Goal: Task Accomplishment & Management: Manage account settings

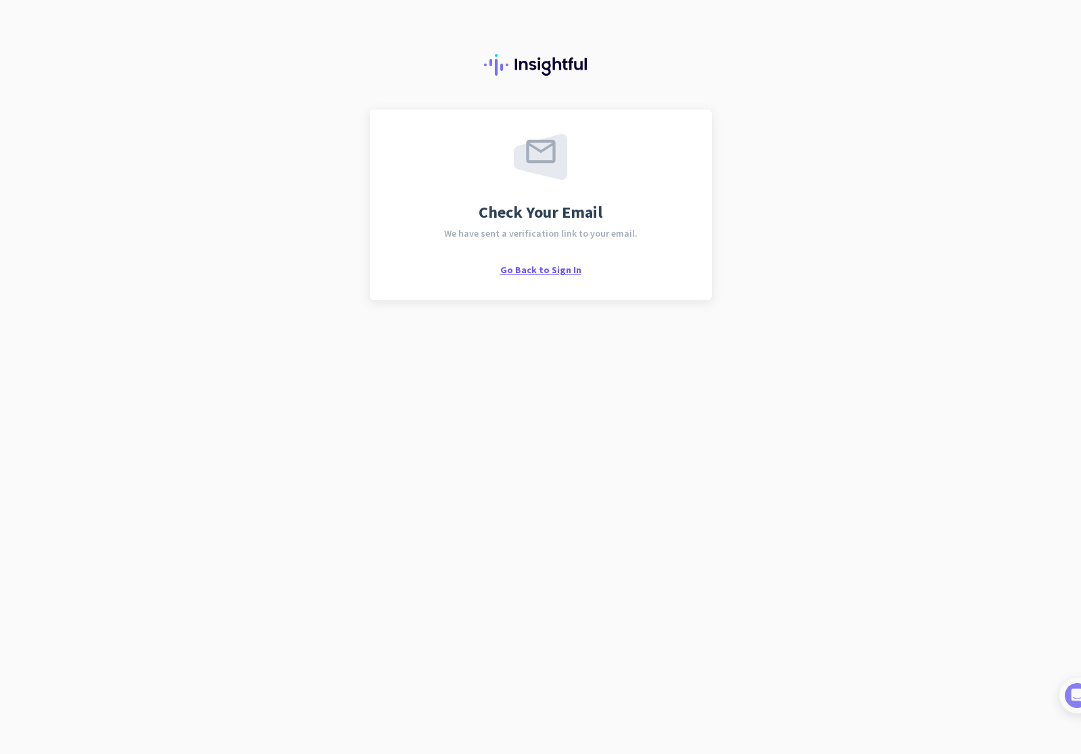
click at [573, 264] on span "Go Back to Sign In" at bounding box center [540, 270] width 81 height 12
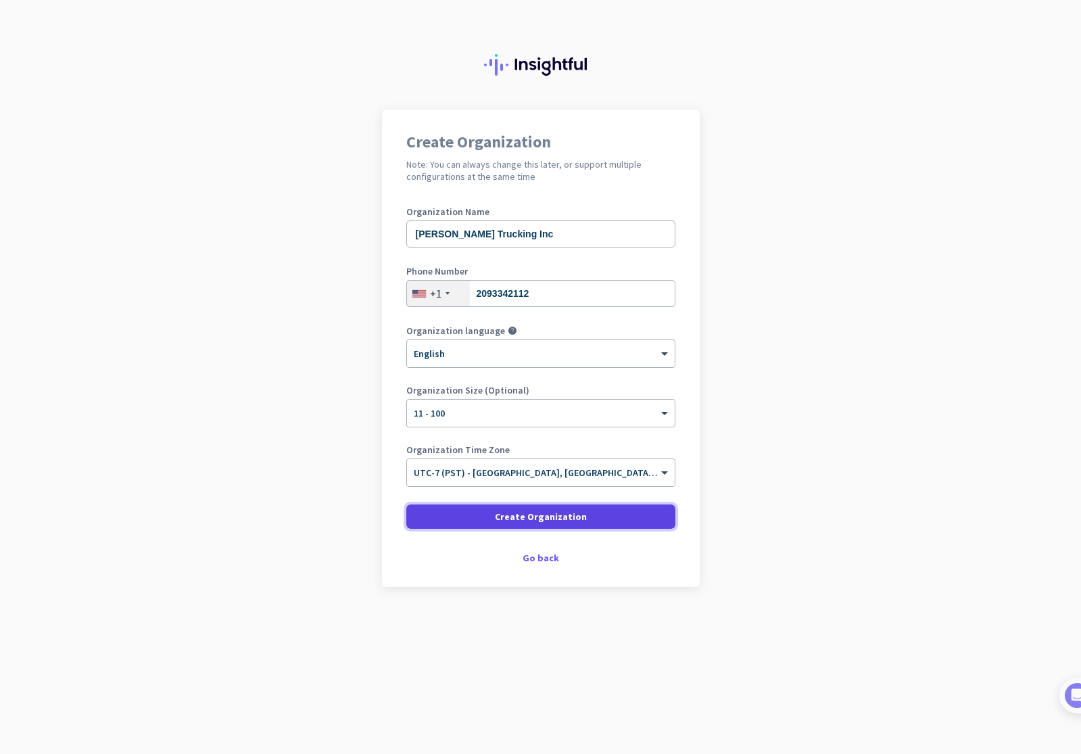
click at [549, 514] on span "Create Organization" at bounding box center [541, 517] width 92 height 14
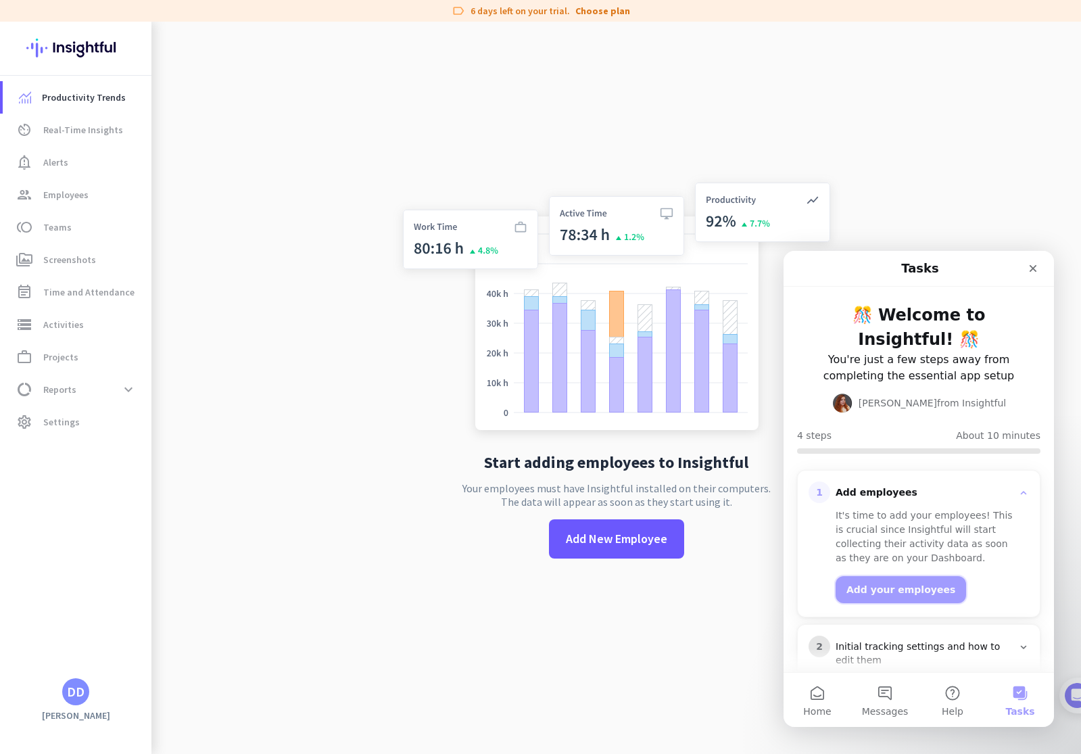
click at [909, 576] on button "Add your employees" at bounding box center [901, 589] width 131 height 27
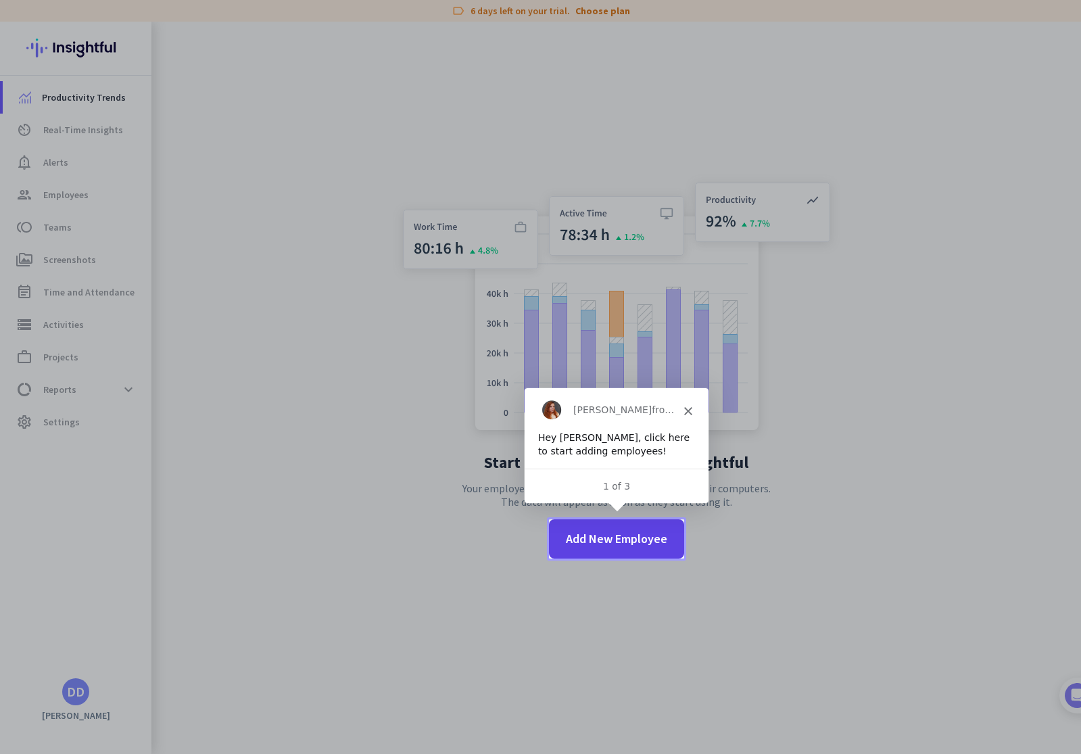
click at [638, 546] on span "Add New Employee" at bounding box center [616, 539] width 101 height 18
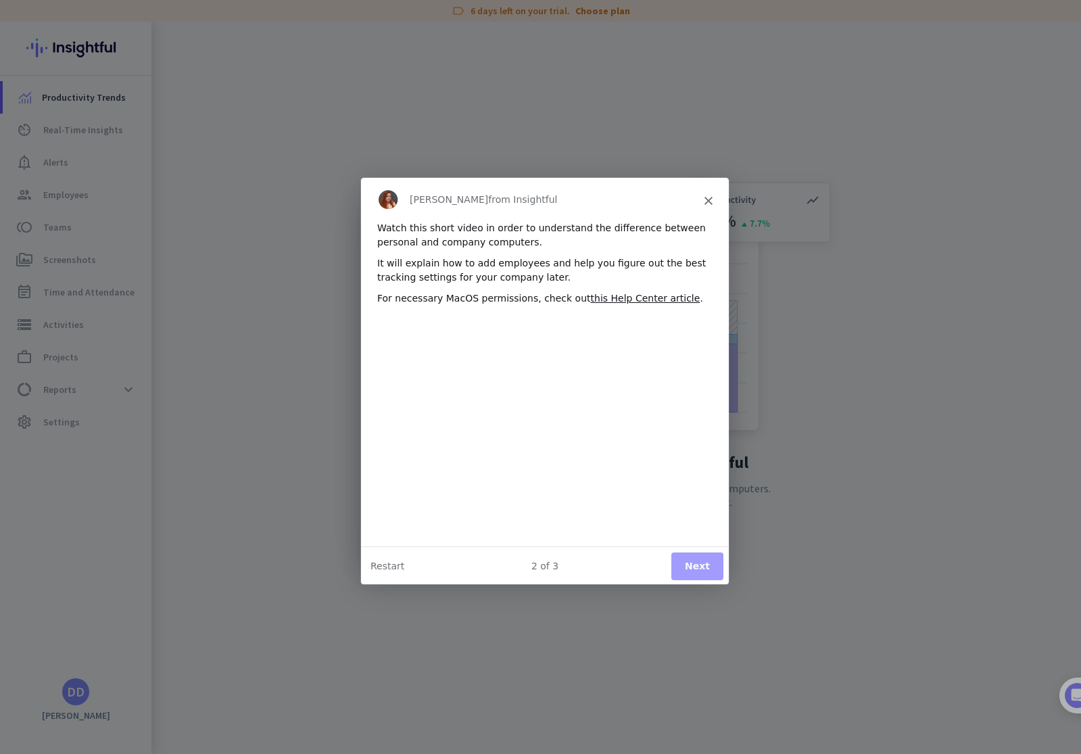
click at [686, 565] on button "Next" at bounding box center [696, 565] width 52 height 28
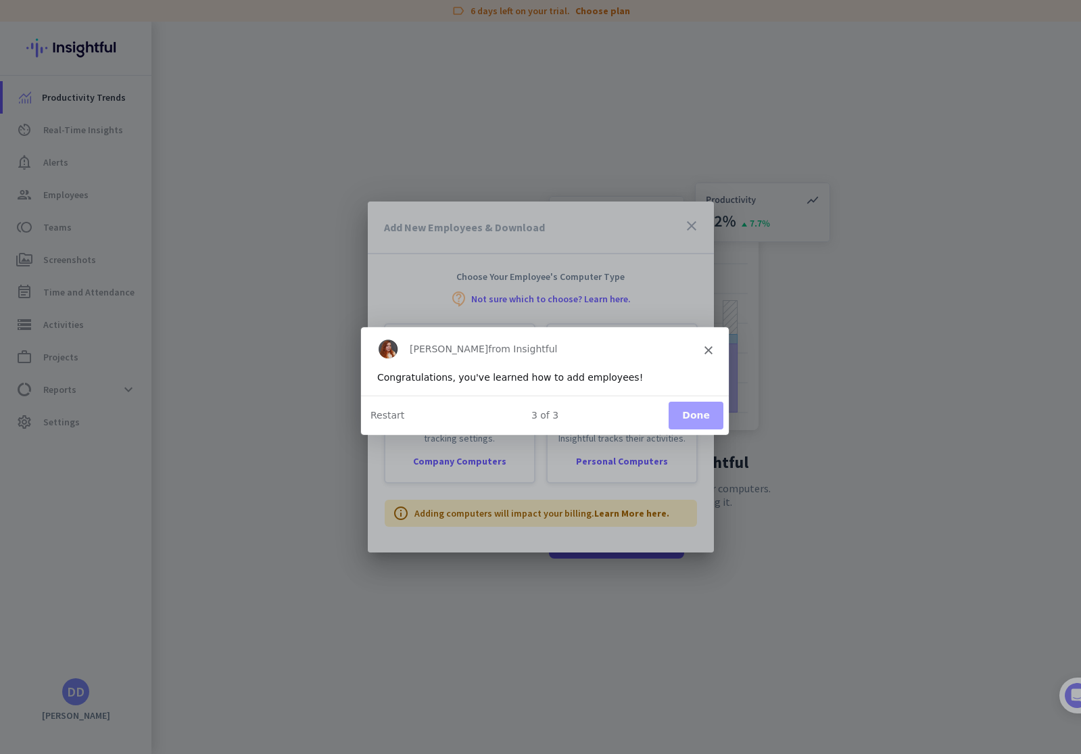
click at [688, 423] on button "Done" at bounding box center [694, 415] width 55 height 28
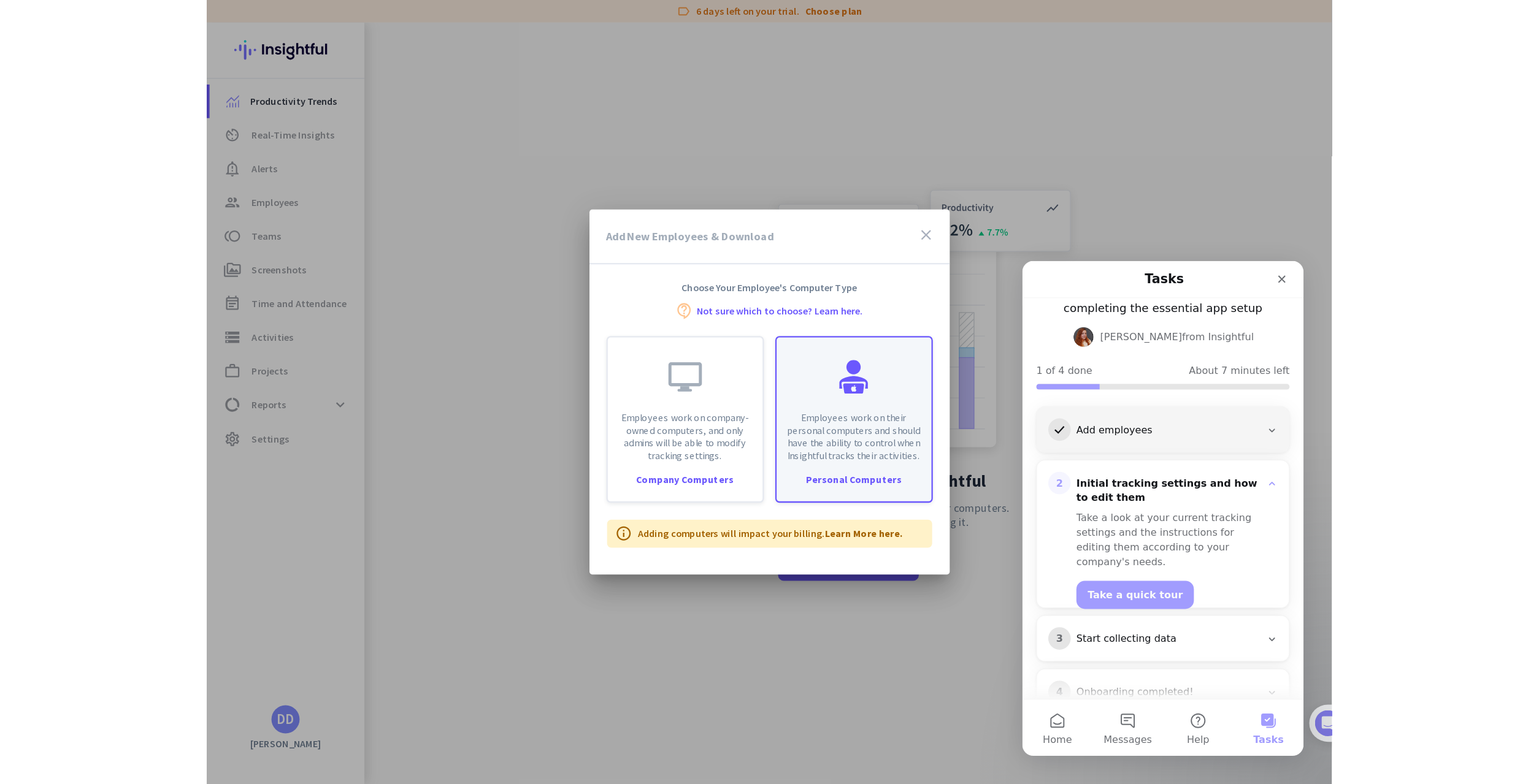
scroll to position [82, 0]
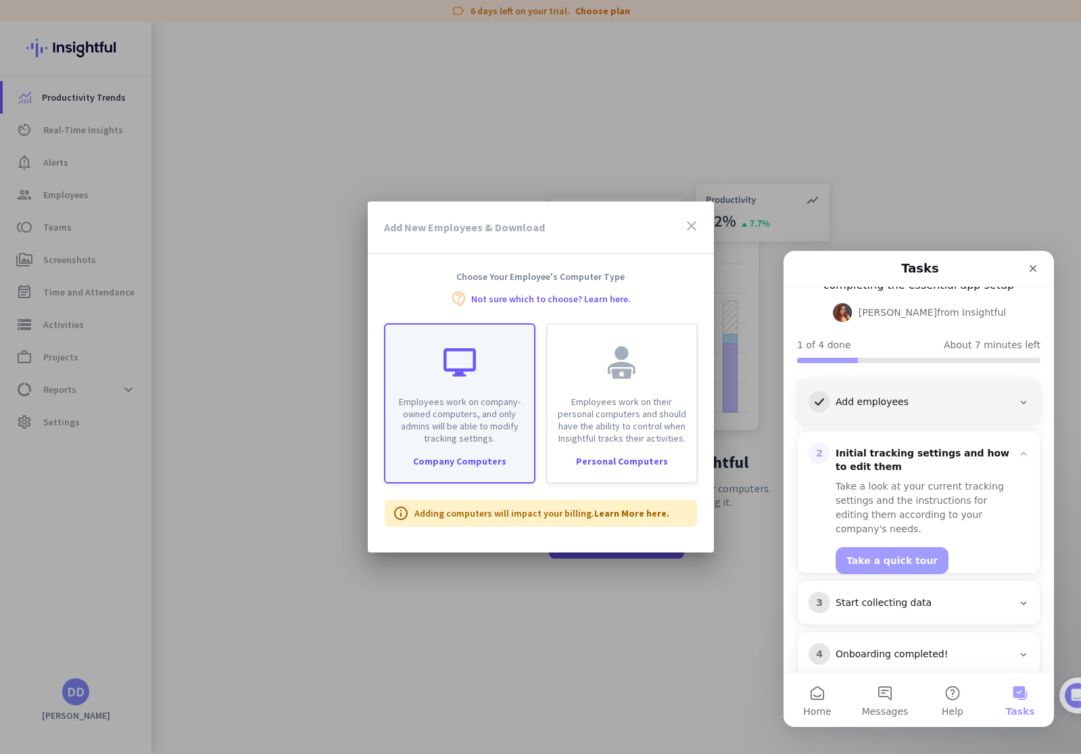
click at [488, 366] on div "Employees work on company-owned computers, and only admins will be able to modi…" at bounding box center [459, 385] width 149 height 120
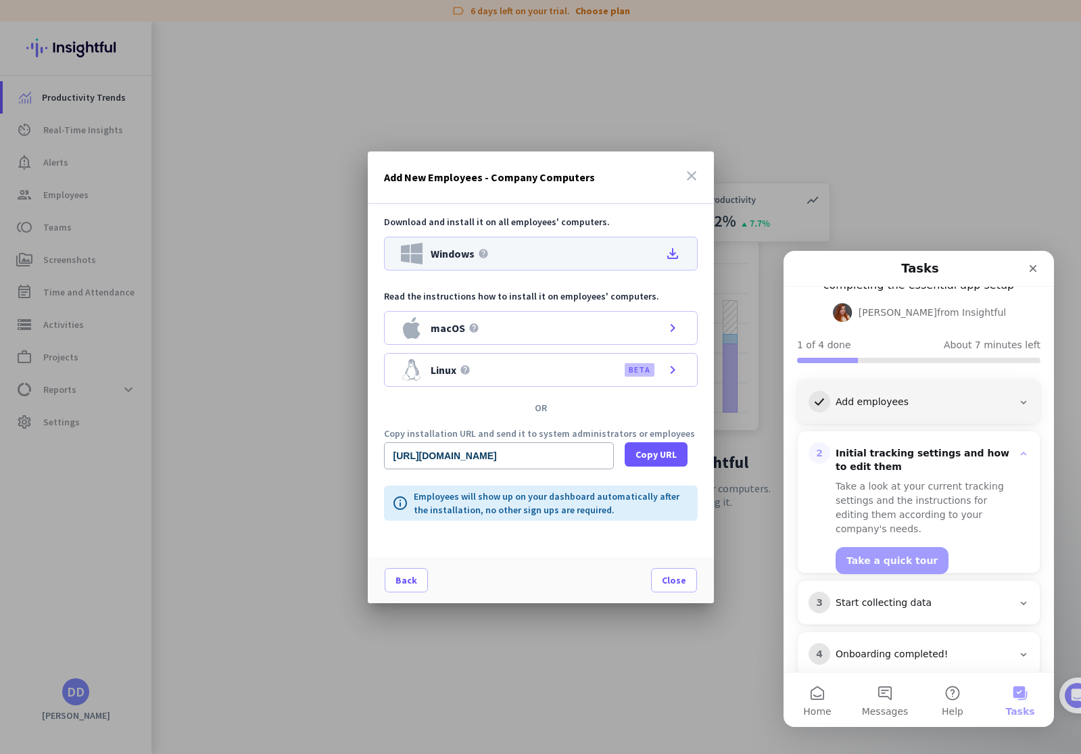
click at [590, 260] on div "Windows help file_download" at bounding box center [541, 254] width 314 height 34
click at [1035, 268] on icon "Close" at bounding box center [1033, 268] width 7 height 7
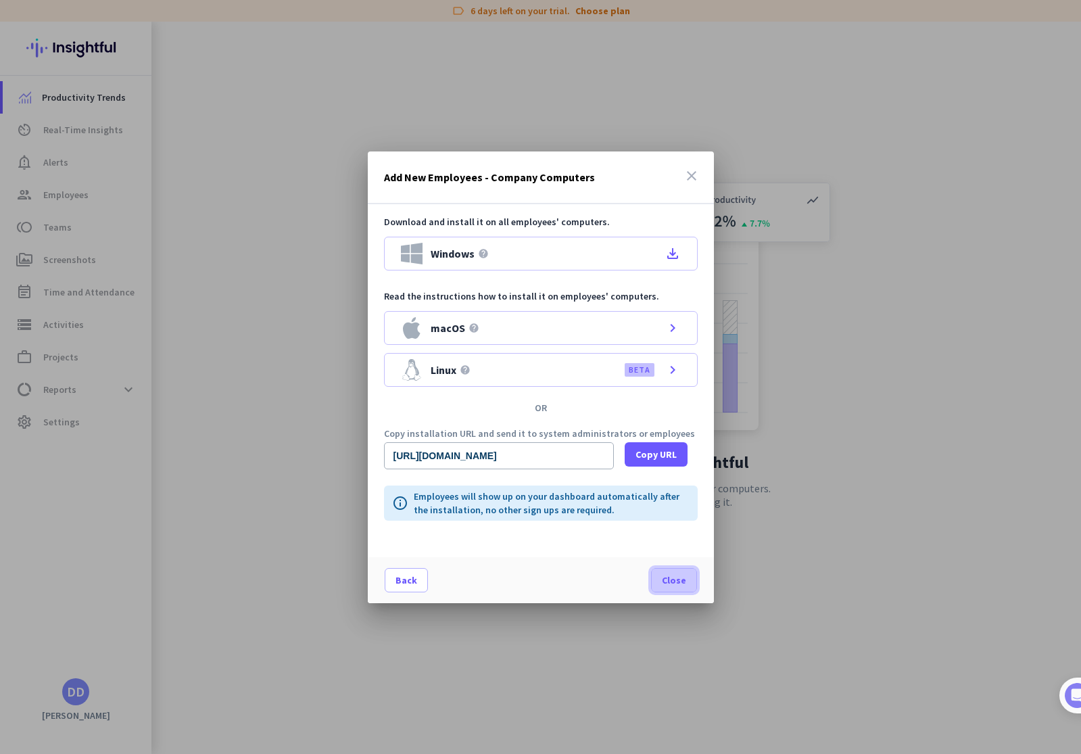
click at [668, 581] on span "Close" at bounding box center [674, 580] width 24 height 14
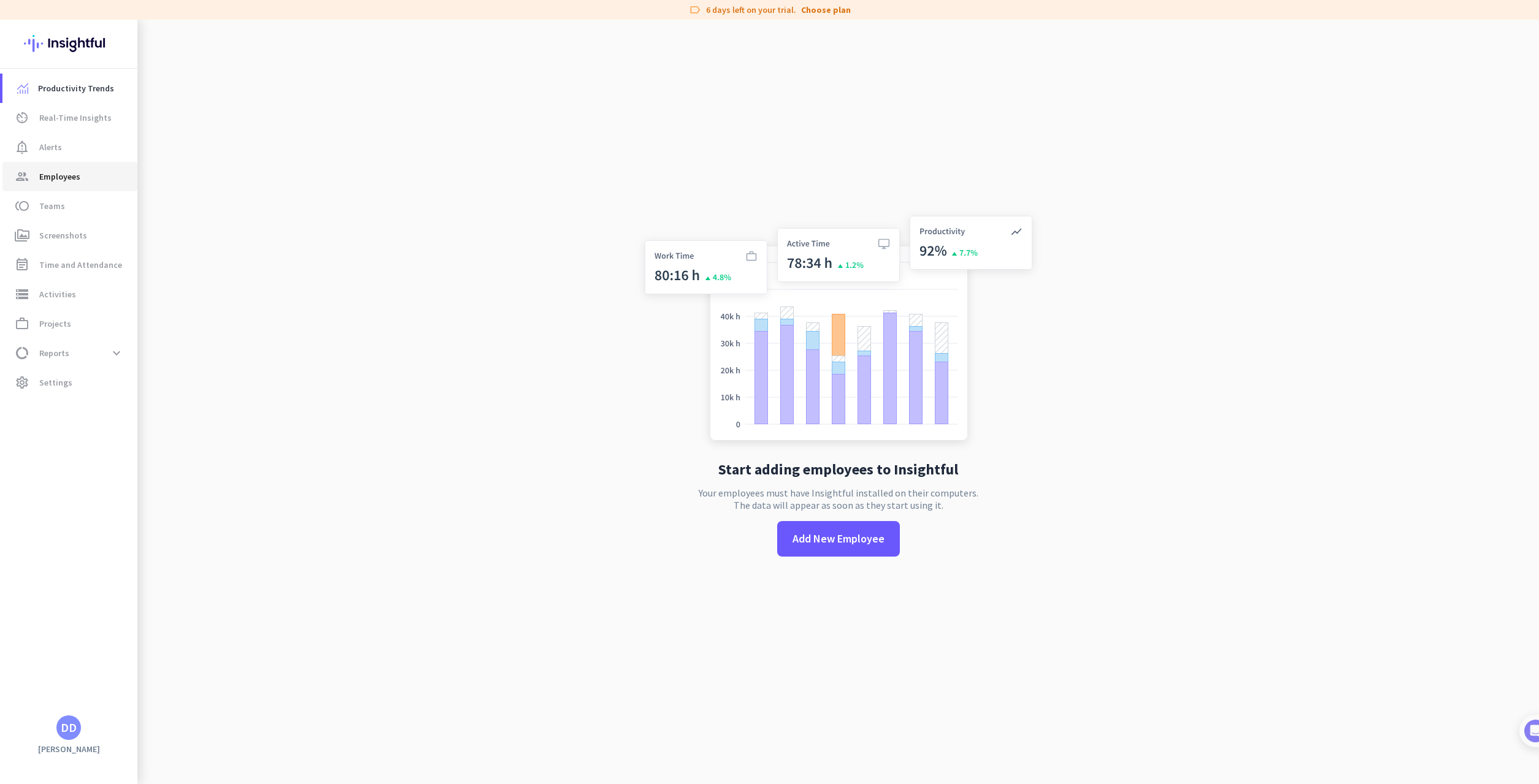
click at [69, 177] on span "Employees" at bounding box center [59, 177] width 41 height 15
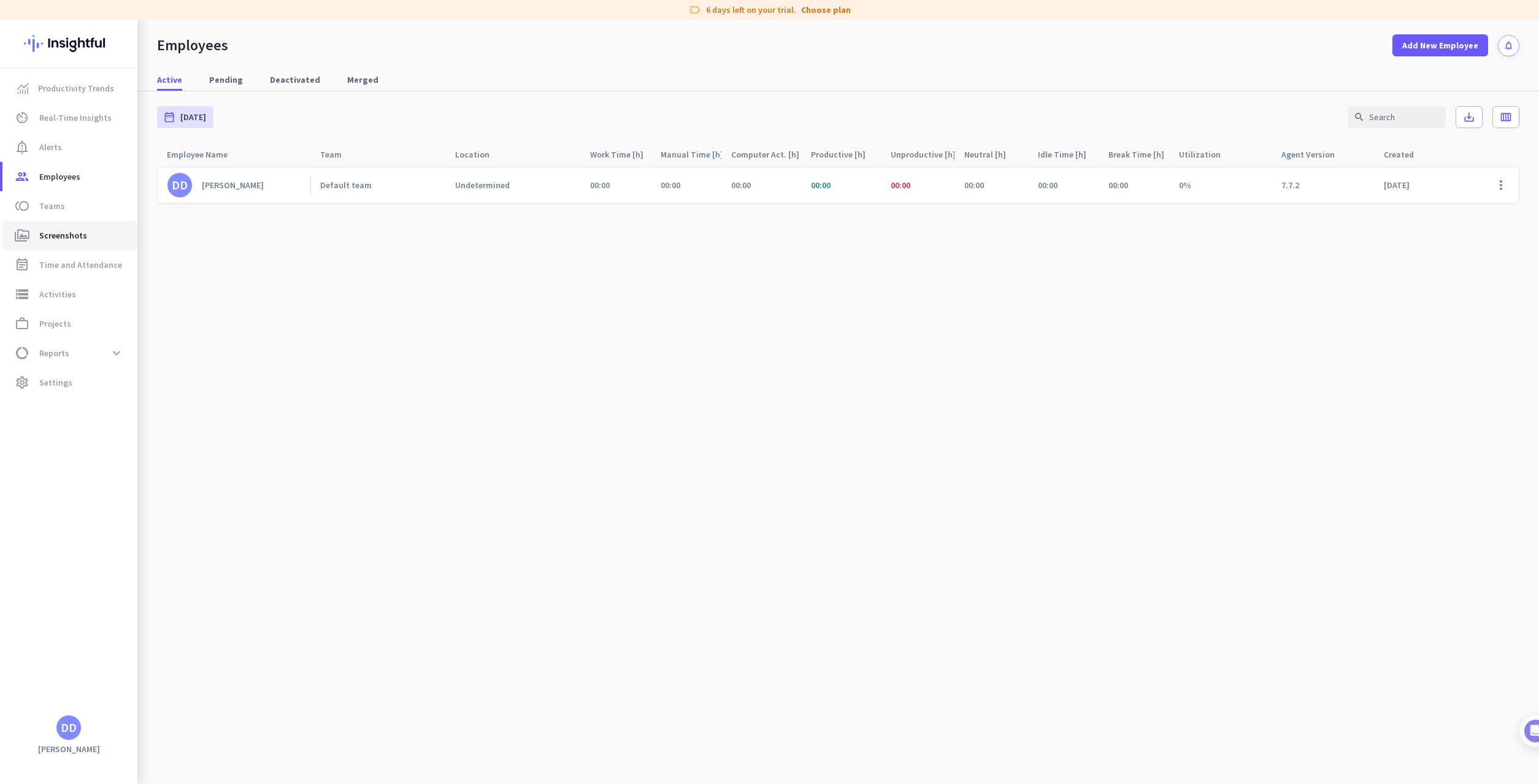
click at [62, 240] on span "Screenshots" at bounding box center [63, 236] width 48 height 15
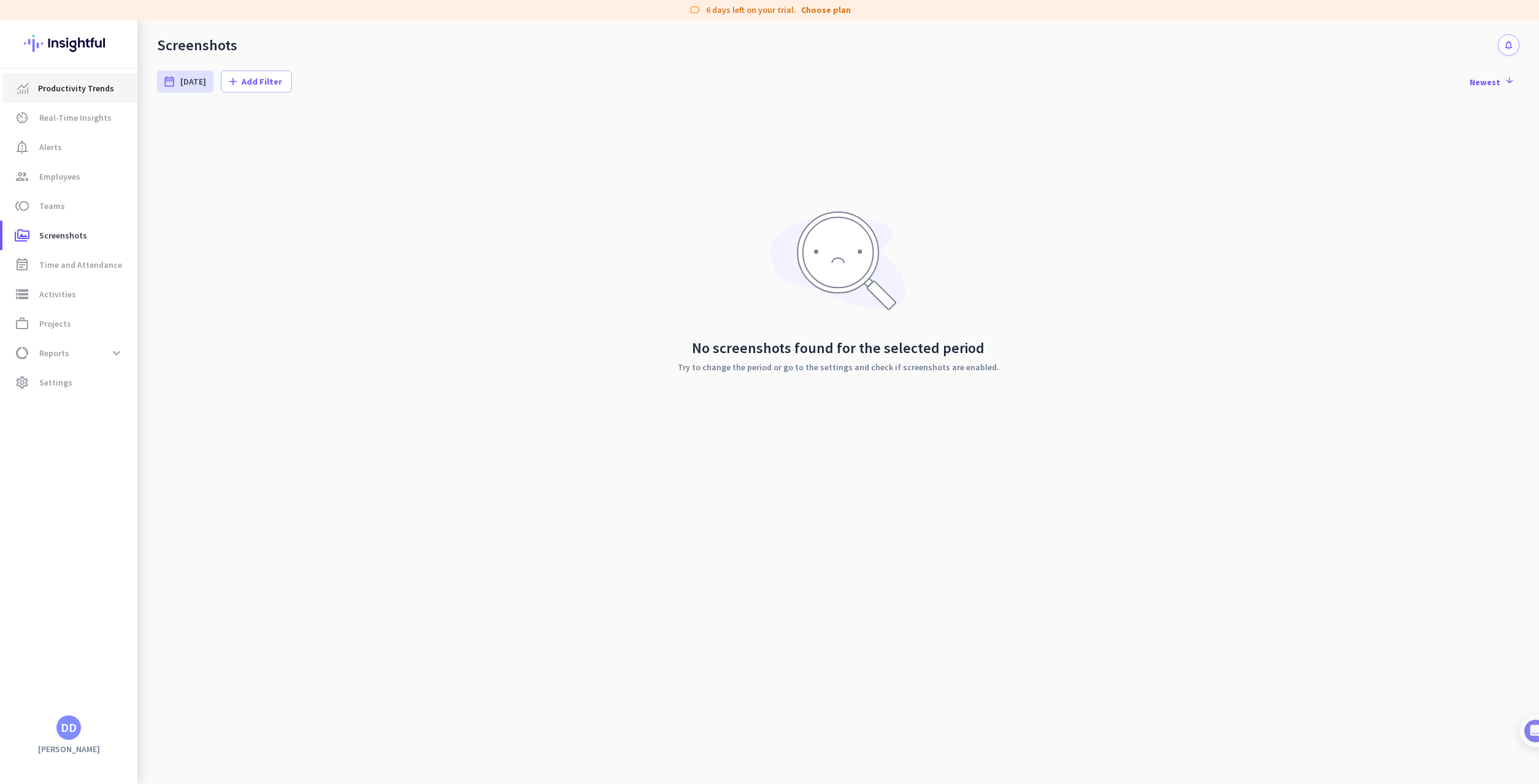
click at [70, 88] on span "Productivity Trends" at bounding box center [76, 88] width 76 height 15
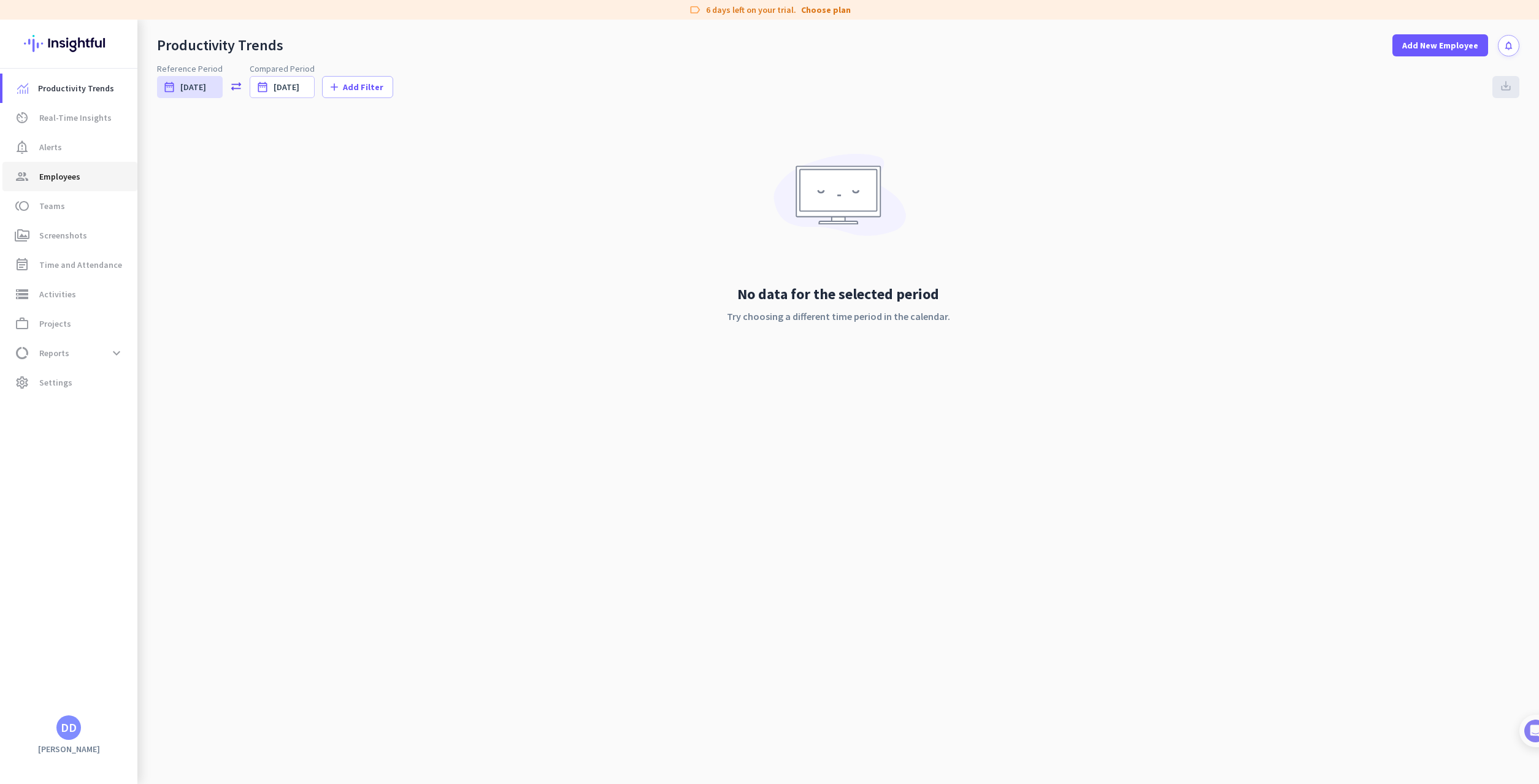
click at [65, 177] on span "Employees" at bounding box center [59, 177] width 41 height 15
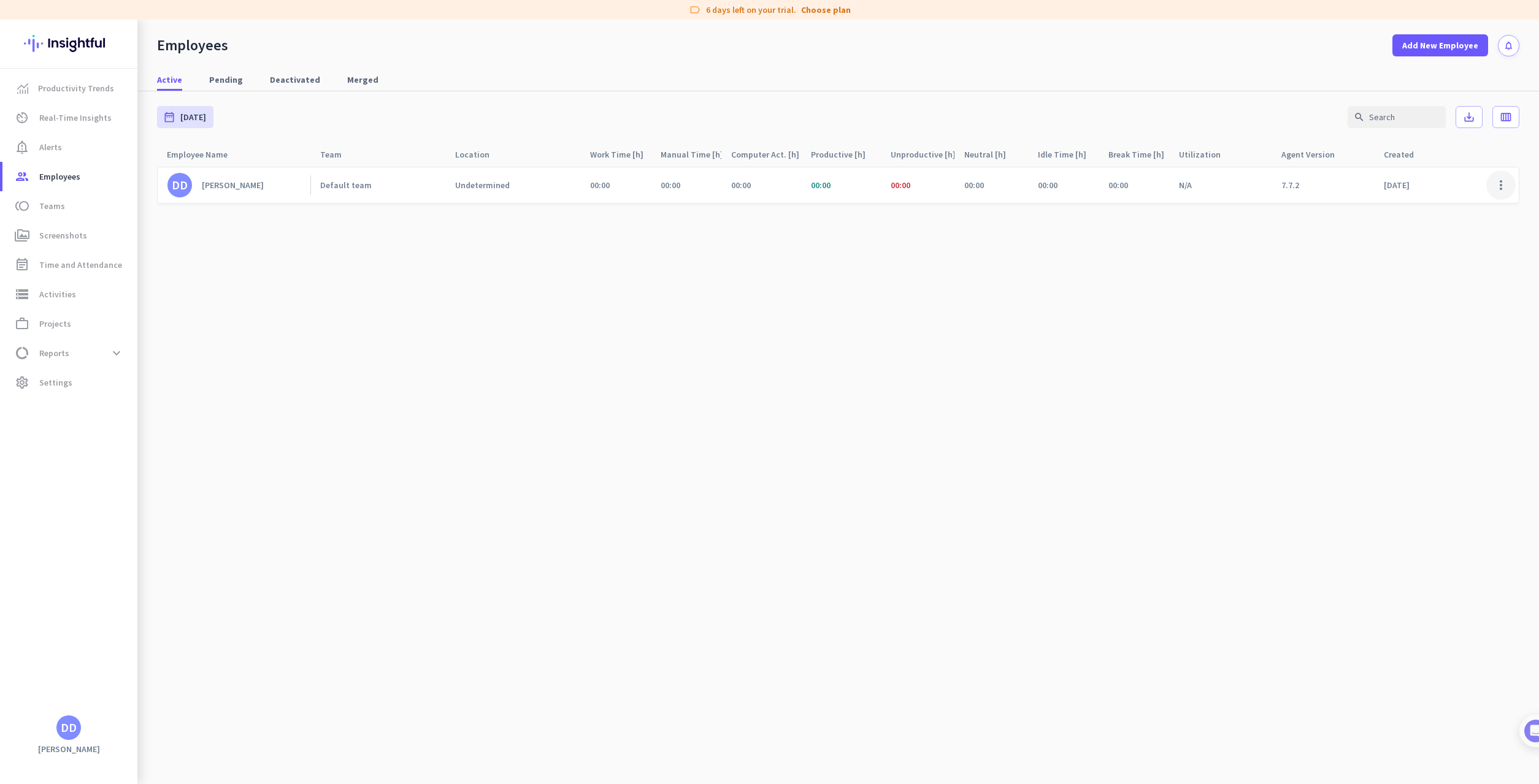
click at [980, 189] on span at bounding box center [1500, 185] width 29 height 29
drag, startPoint x: 1433, startPoint y: 210, endPoint x: 1429, endPoint y: 217, distance: 8.1
click at [980, 210] on span "Edit" at bounding box center [1432, 211] width 15 height 11
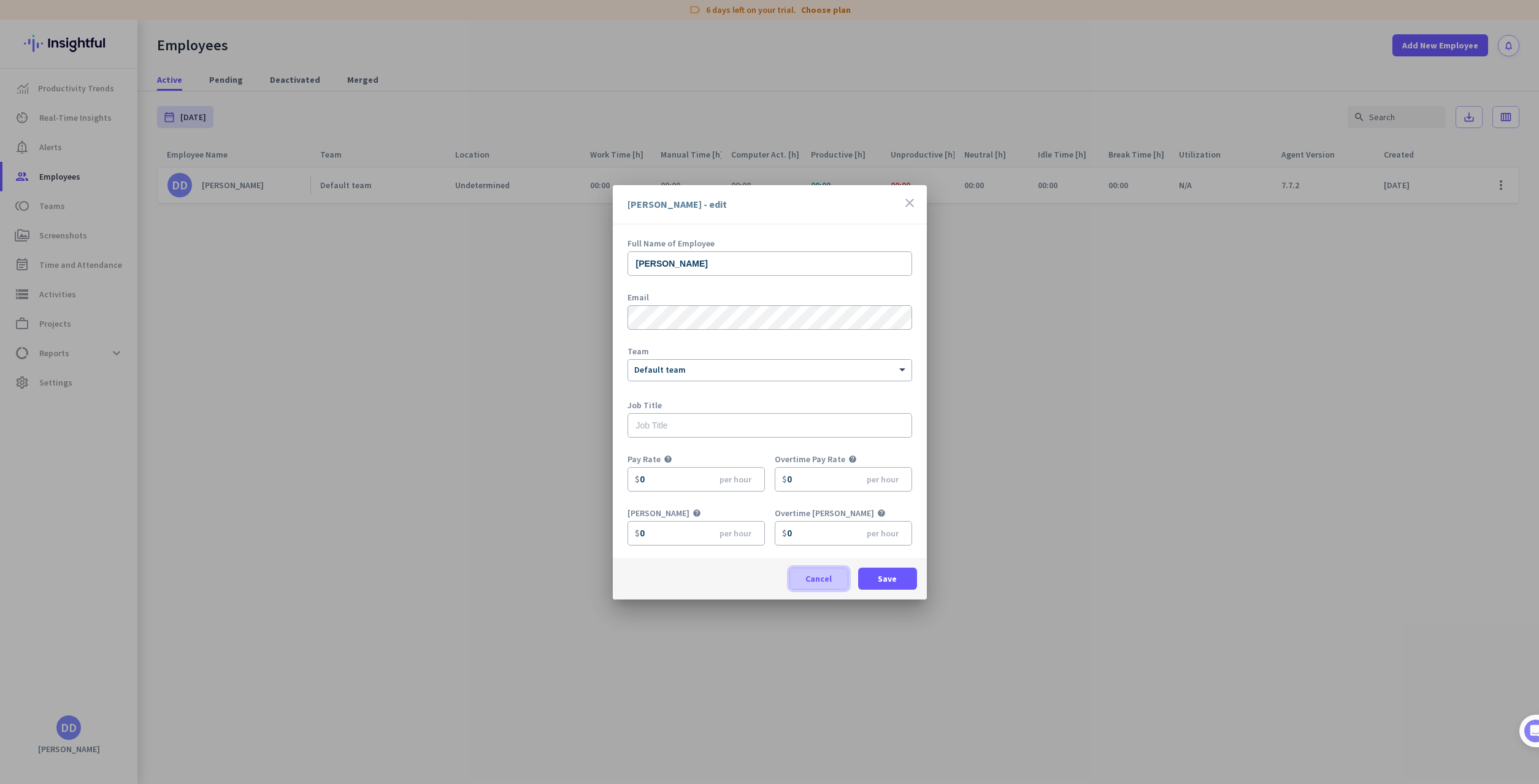
click at [813, 573] on span "Cancel" at bounding box center [818, 579] width 26 height 13
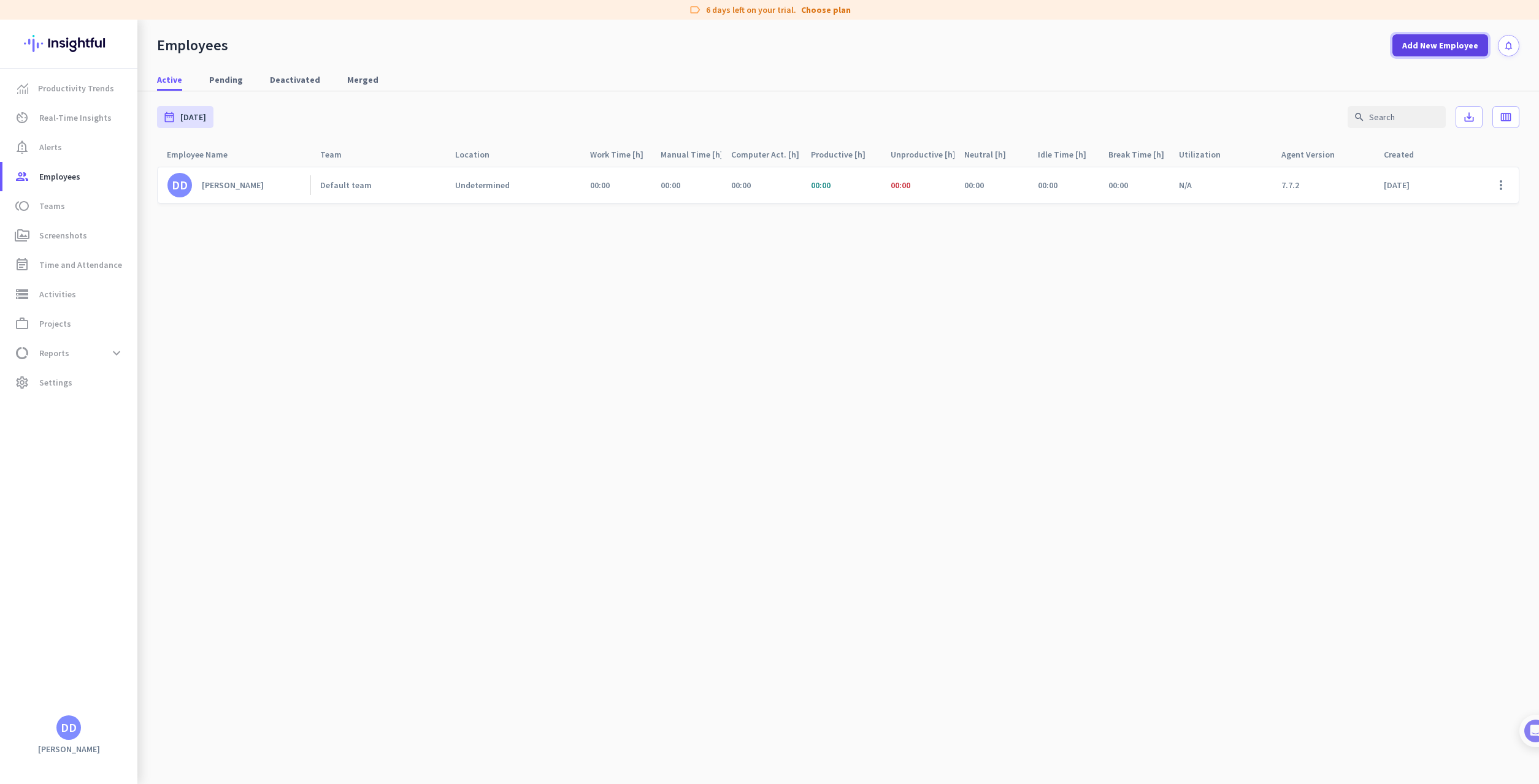
click at [980, 44] on span "Add New Employee" at bounding box center [1440, 45] width 76 height 13
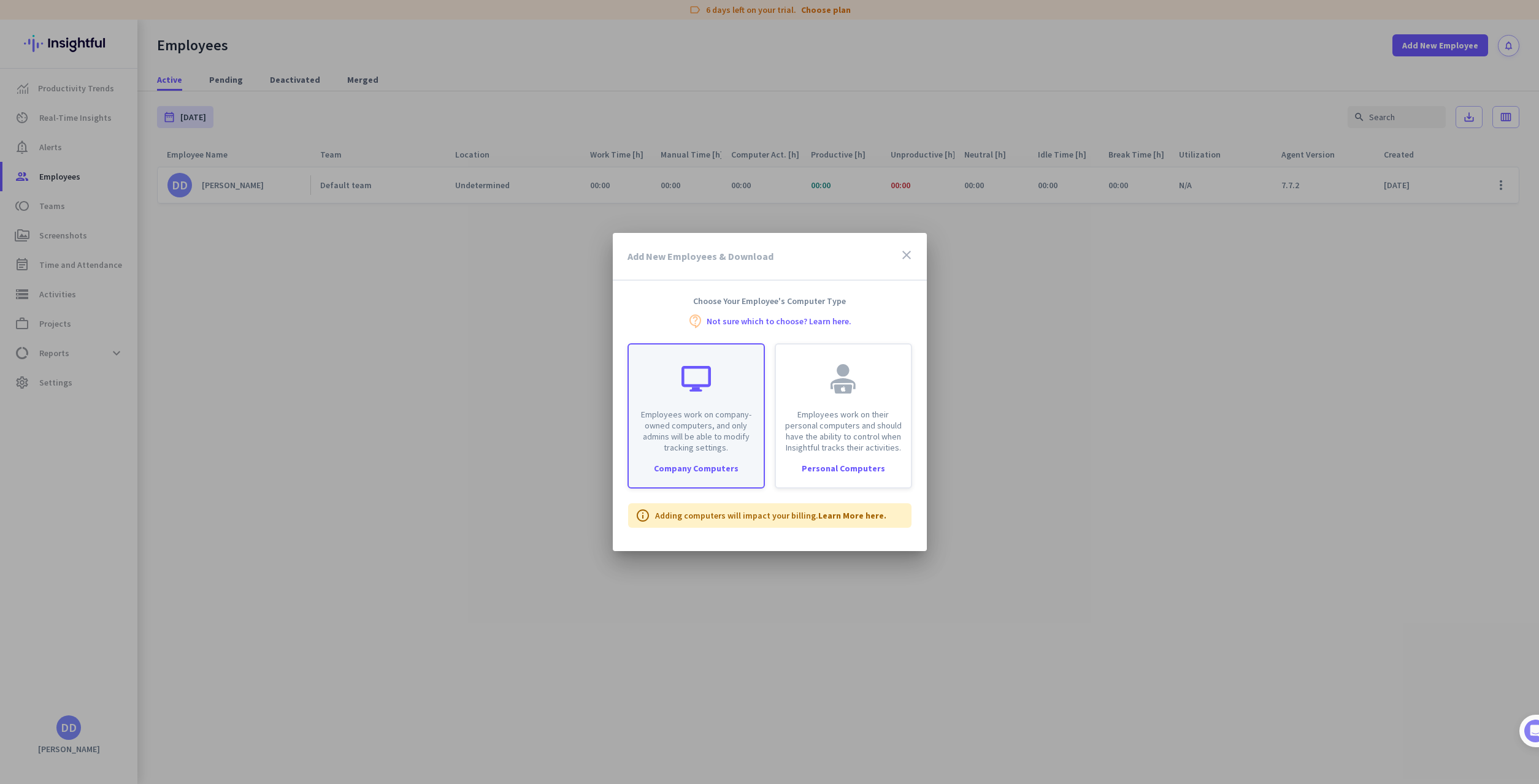
click at [707, 426] on p "Employees work on company-owned computers, and only admins will be able to modi…" at bounding box center [696, 431] width 121 height 44
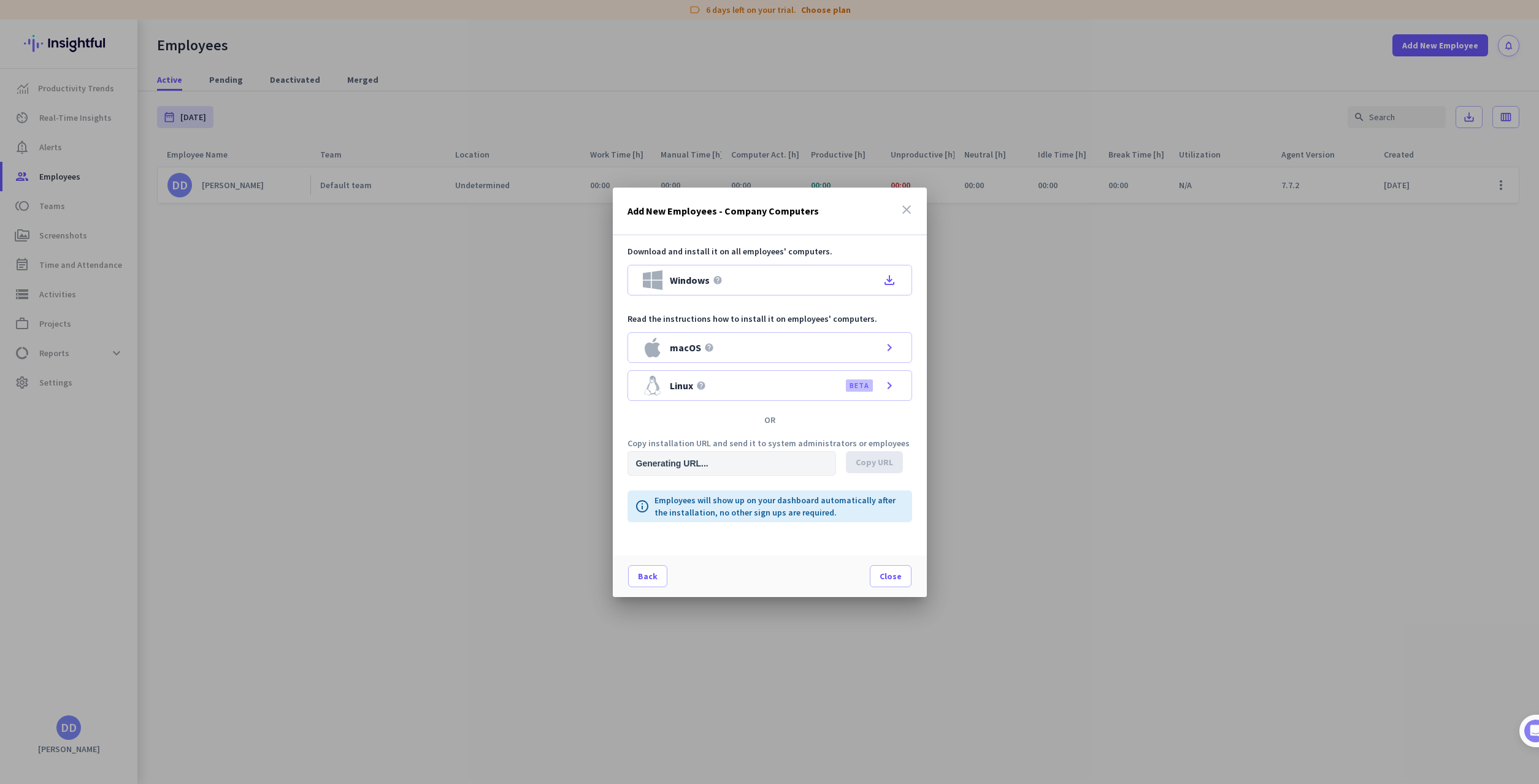
type input "https://app.insightful.io/#/installation/company?token=eyJhbGciOiJIUzI1NiIsInR5…"
click at [650, 578] on span "Back" at bounding box center [648, 576] width 20 height 13
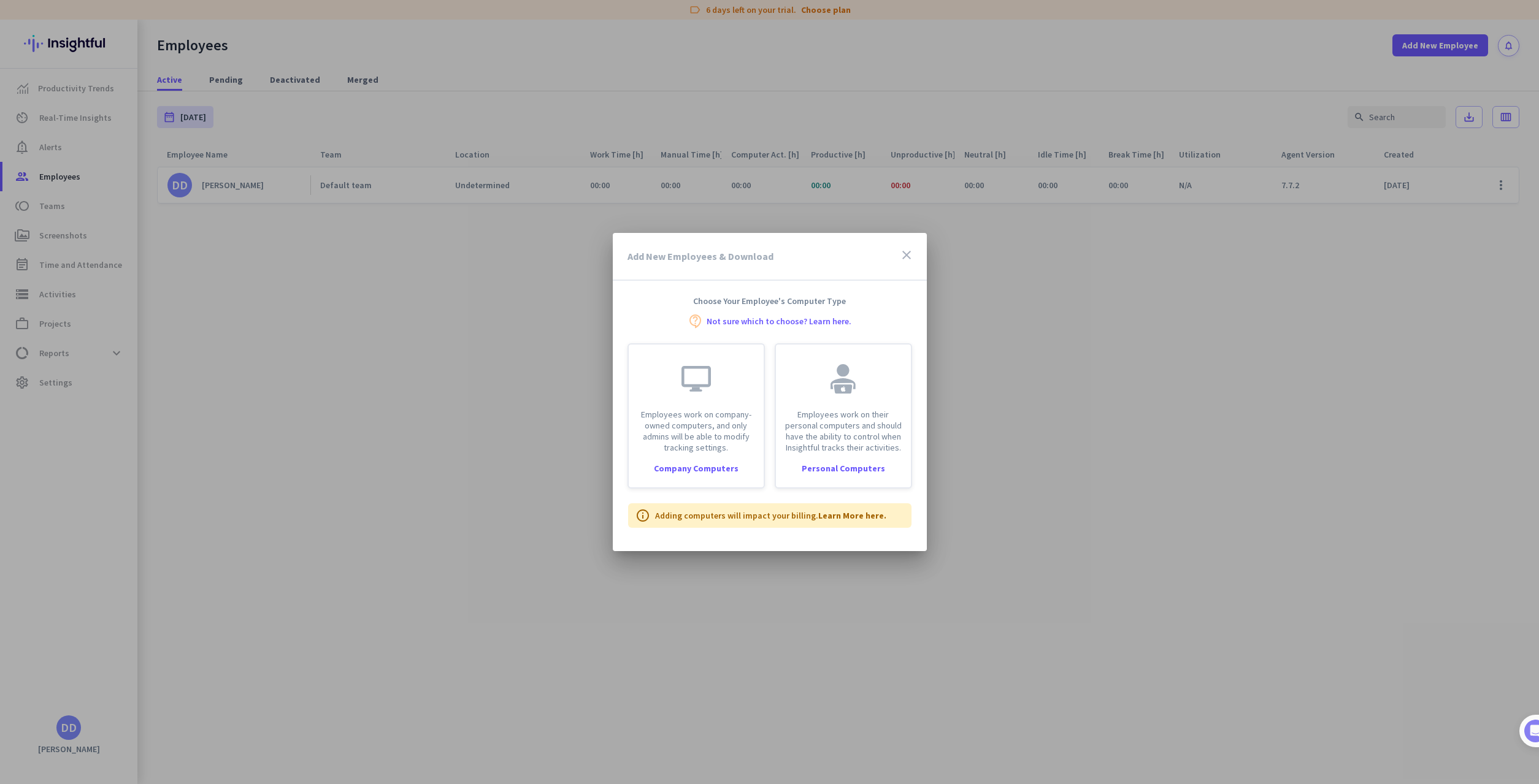
click at [911, 254] on icon "close" at bounding box center [906, 255] width 15 height 15
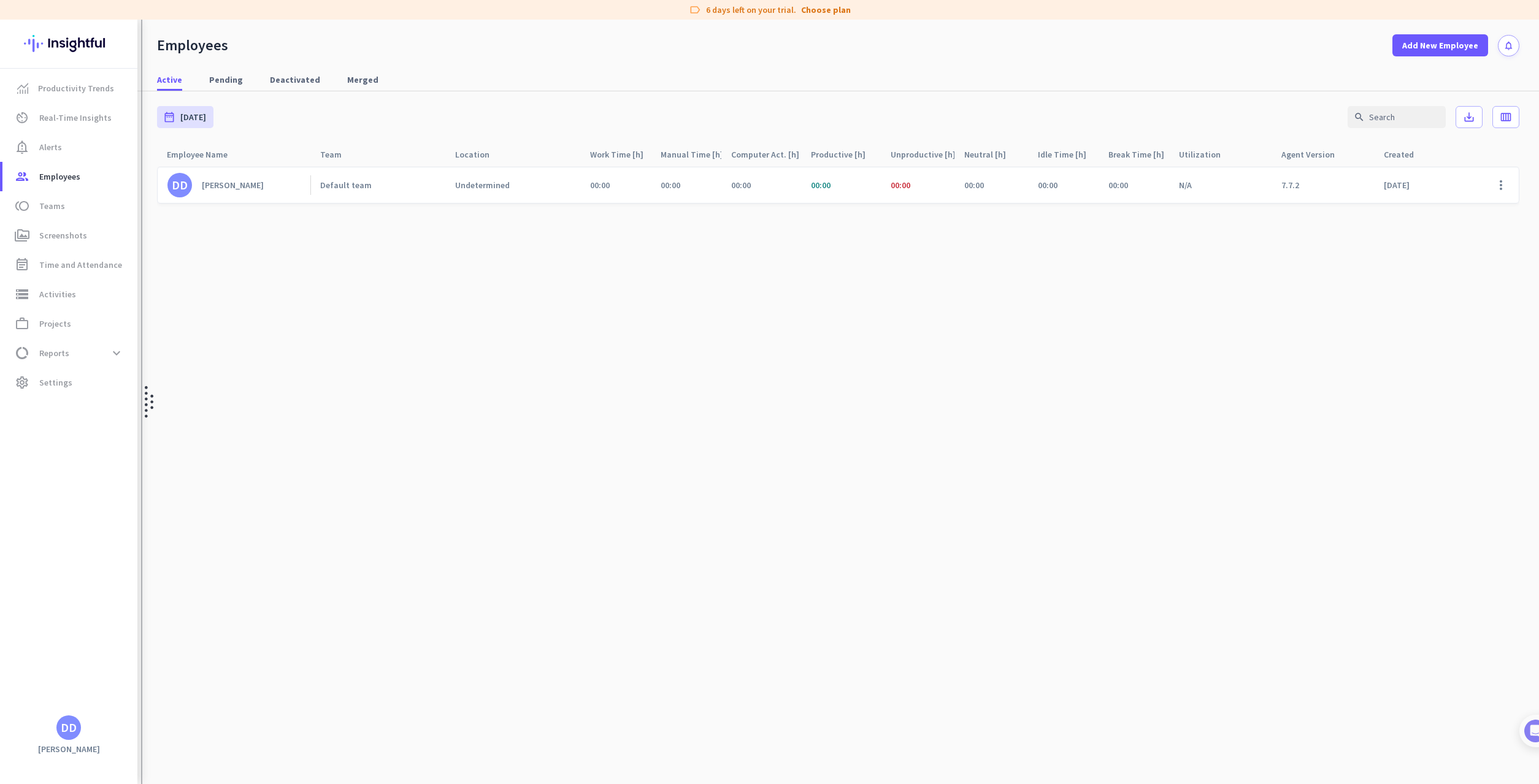
drag, startPoint x: 398, startPoint y: 374, endPoint x: 149, endPoint y: 382, distance: 249.1
click at [397, 374] on cdk-virtual-scroll-viewport "DD Derrick Domench Default team Undetermined 00:00 00:00 00:00 00:00 00:00 00:0…" at bounding box center [838, 475] width 1362 height 618
click at [52, 203] on span "Teams" at bounding box center [52, 206] width 25 height 15
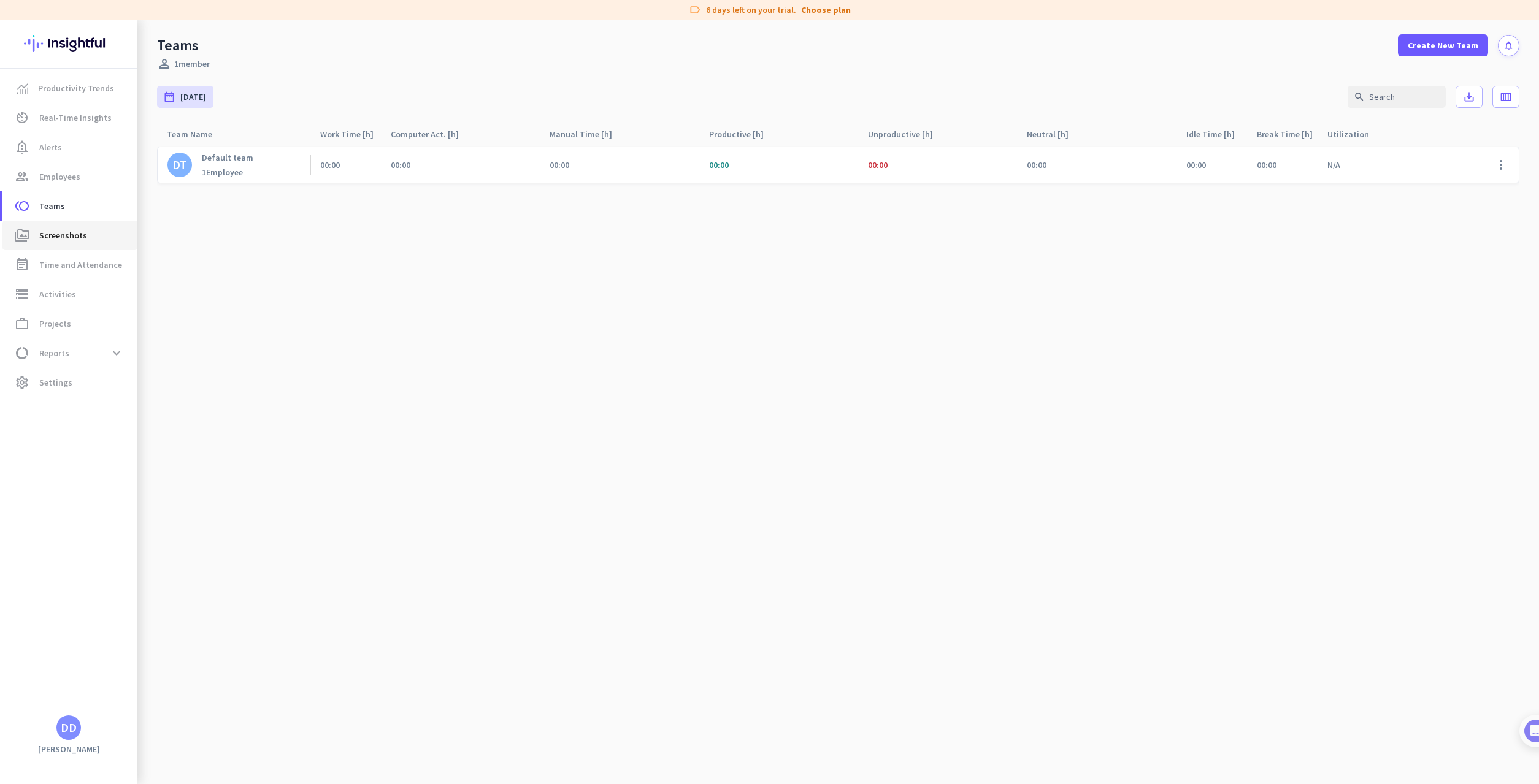
click at [67, 230] on span "Screenshots" at bounding box center [63, 236] width 48 height 15
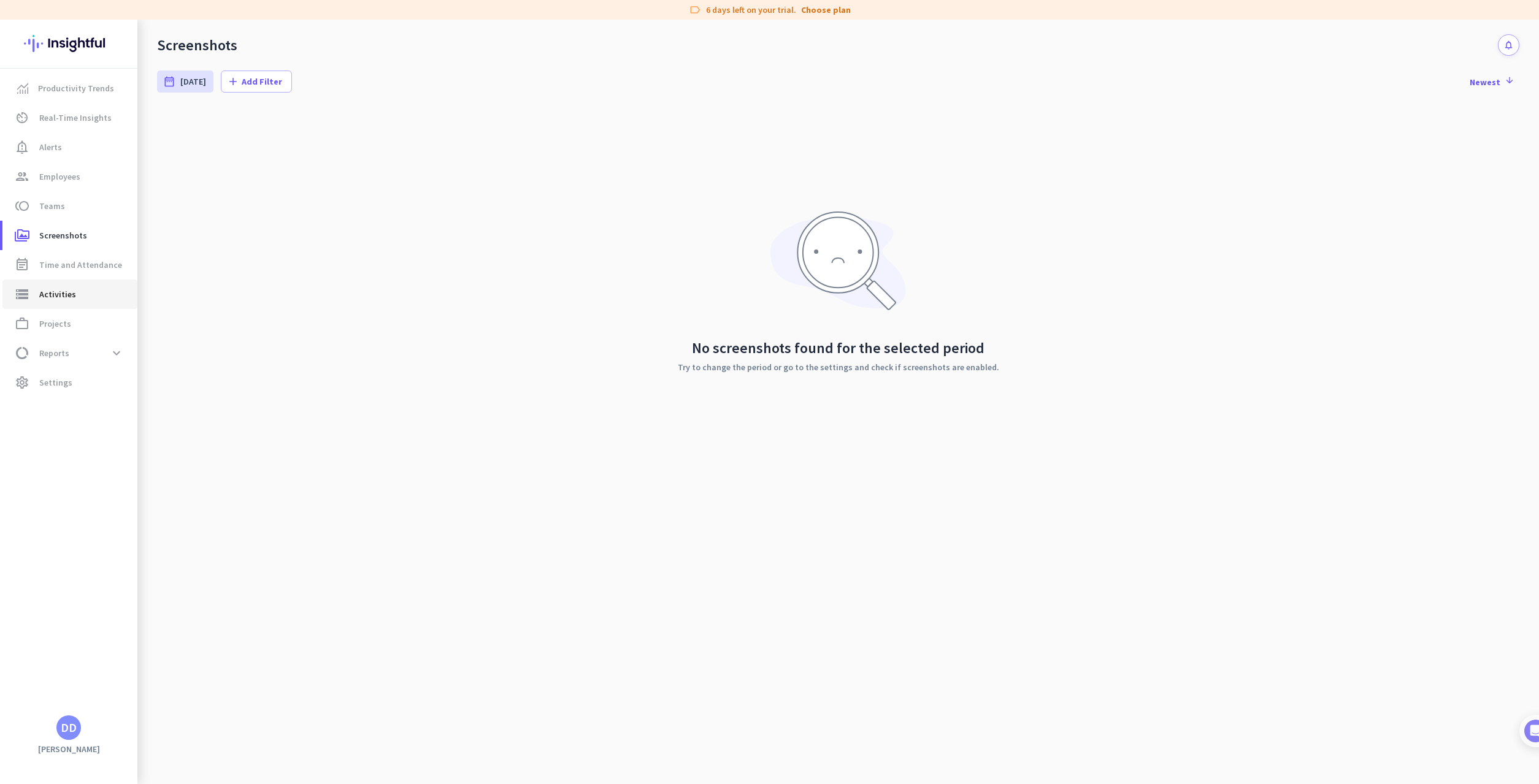
click at [67, 294] on span "Activities" at bounding box center [57, 294] width 37 height 15
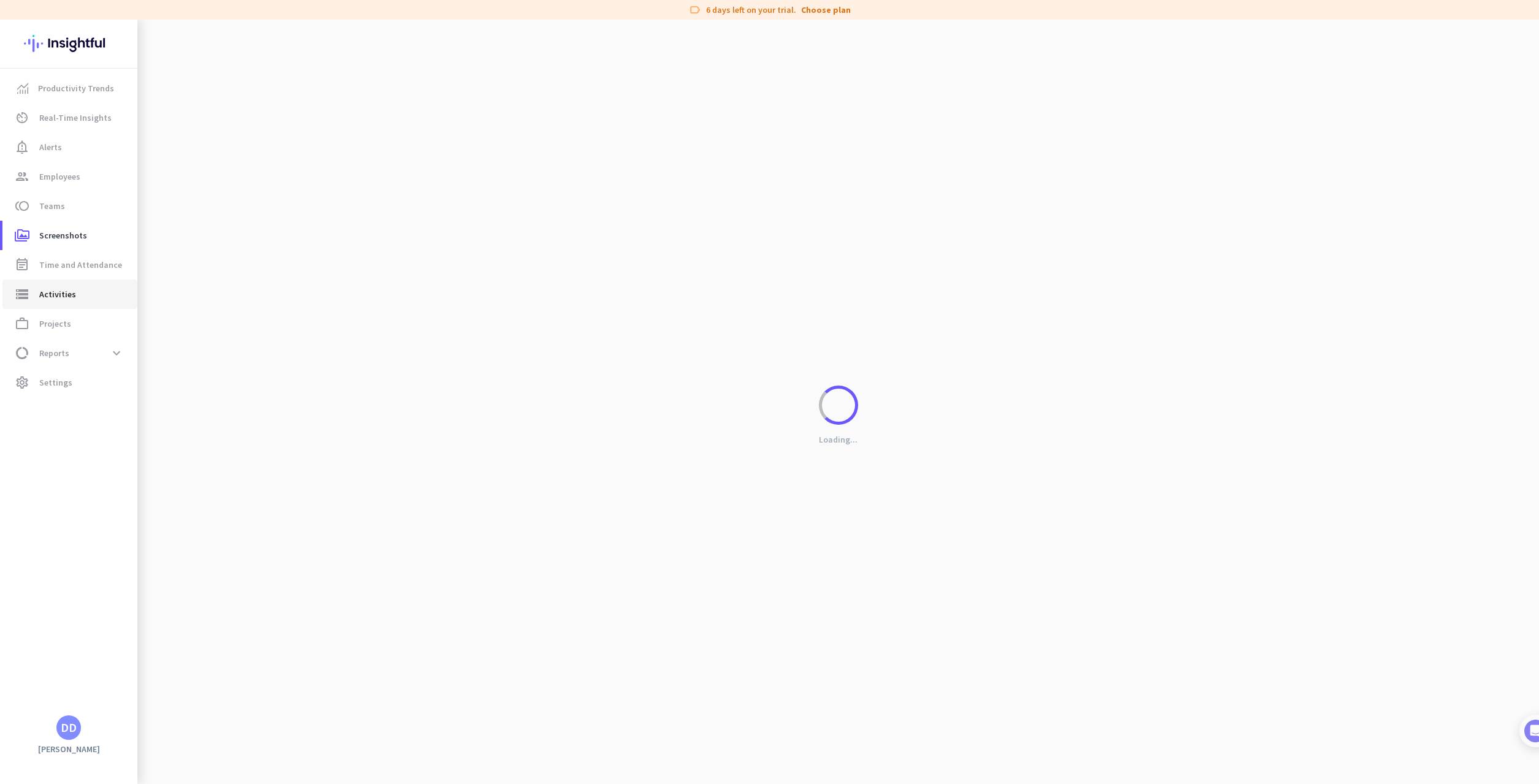
type input "Fri, Sep 12"
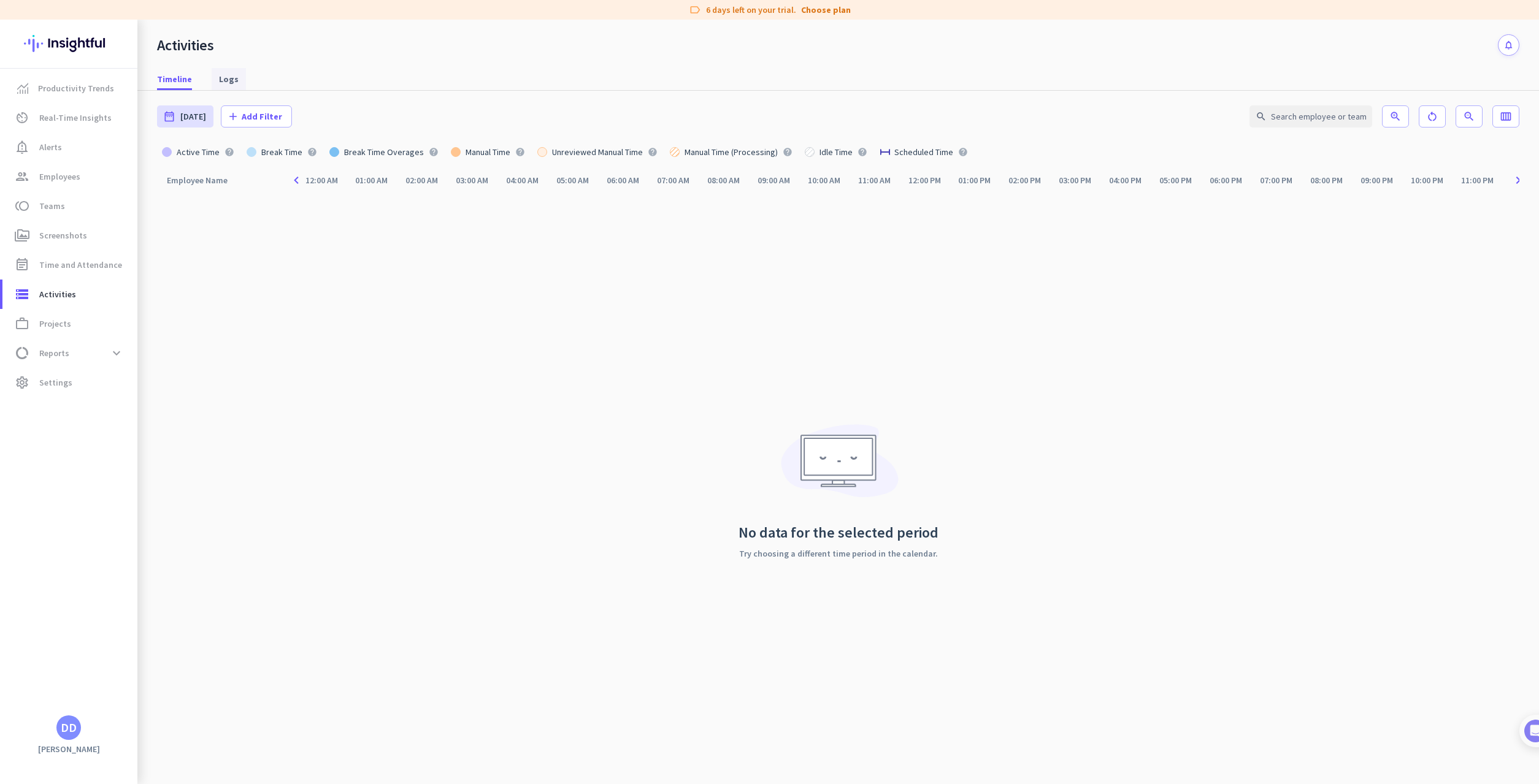
click at [233, 79] on span "Logs" at bounding box center [229, 79] width 20 height 13
type input "Fri, Sep 12 - Fri, Sep 12"
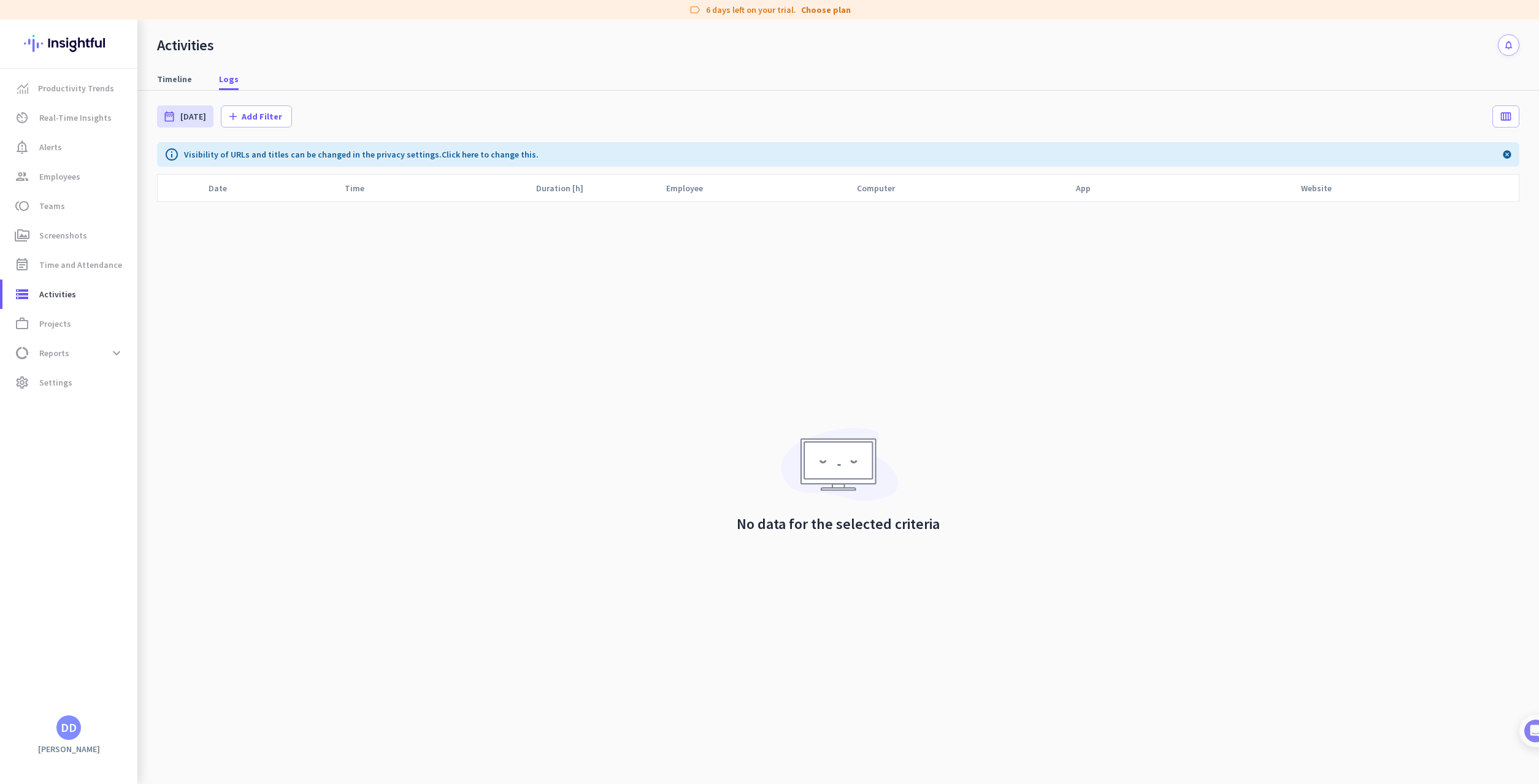
click at [980, 646] on cdk-virtual-scroll-viewport "Date Time Duration [h] Employee Computer App Website" at bounding box center [838, 479] width 1362 height 610
click at [55, 227] on link "perm_media Screenshots" at bounding box center [70, 235] width 135 height 29
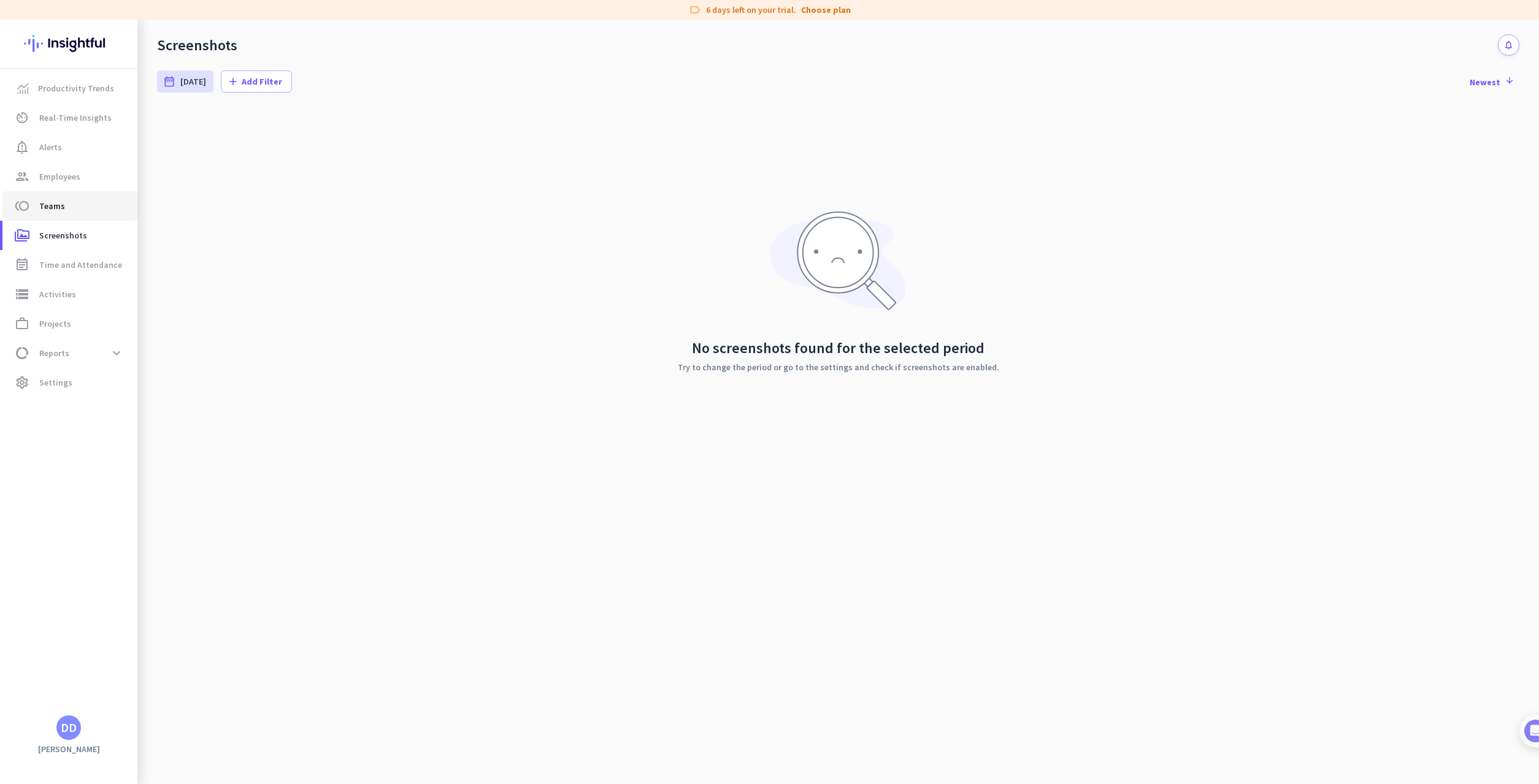
click at [44, 209] on span "Teams" at bounding box center [52, 206] width 25 height 15
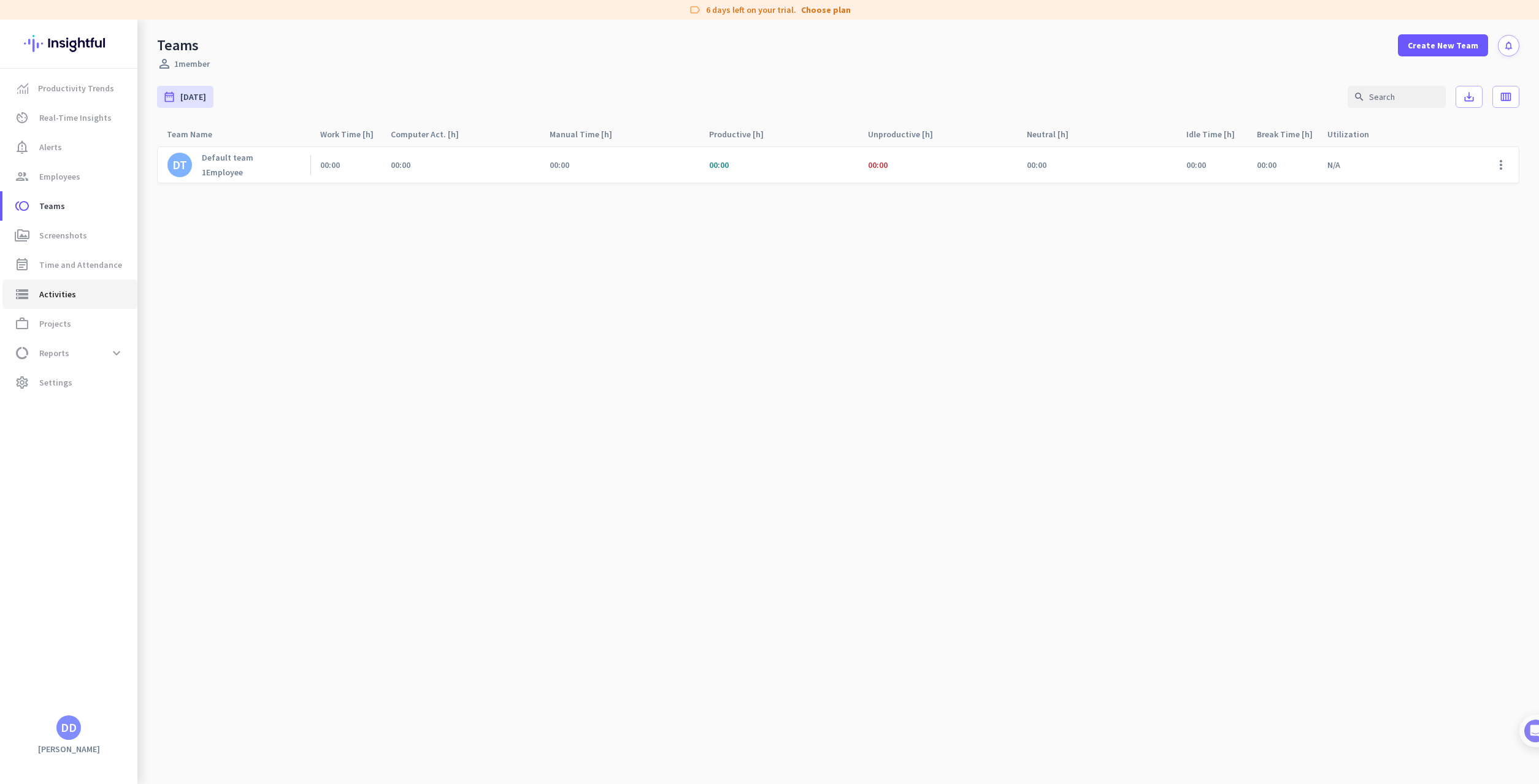
click at [46, 294] on span "Activities" at bounding box center [57, 294] width 37 height 15
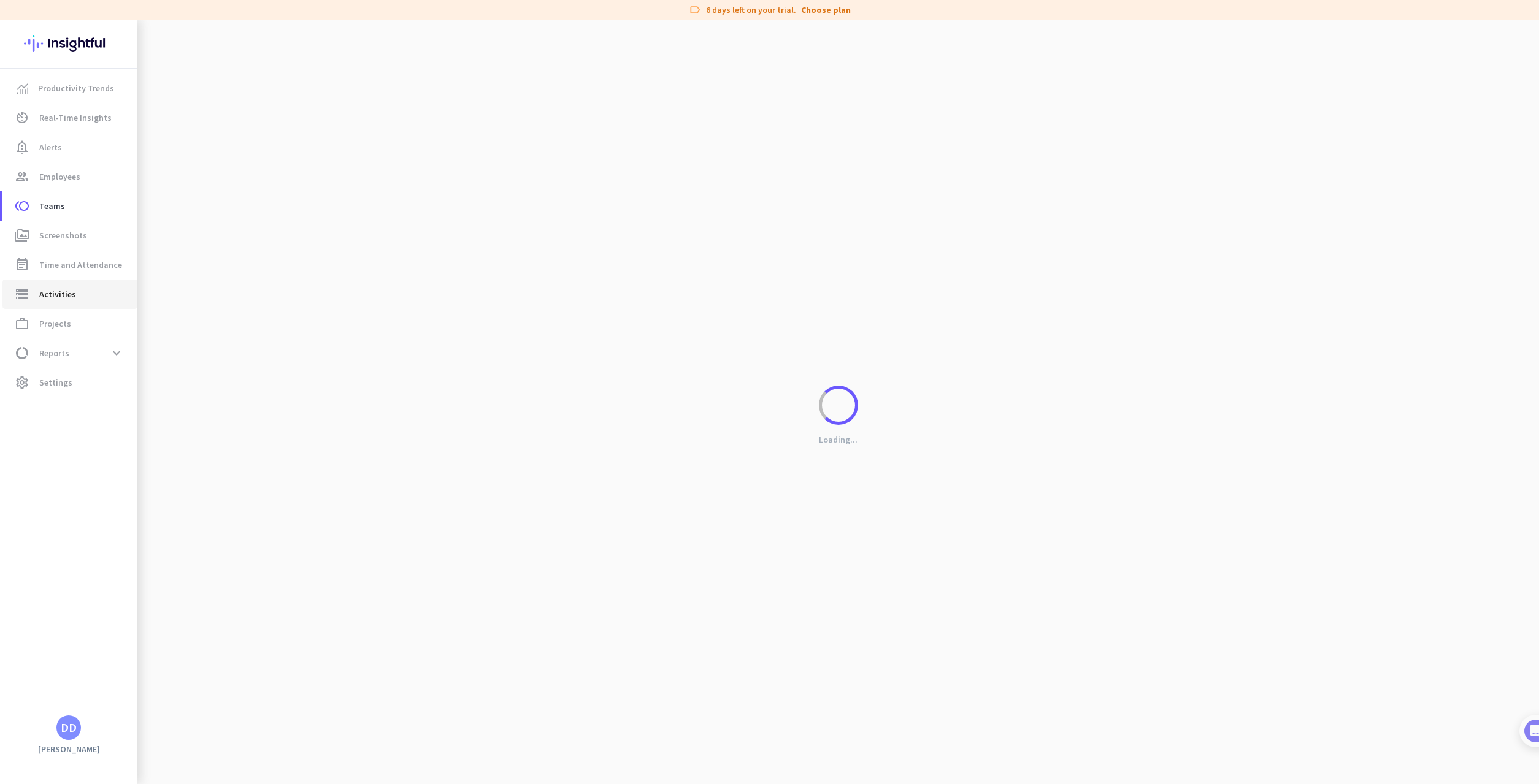
type input "Fri, Sep 12"
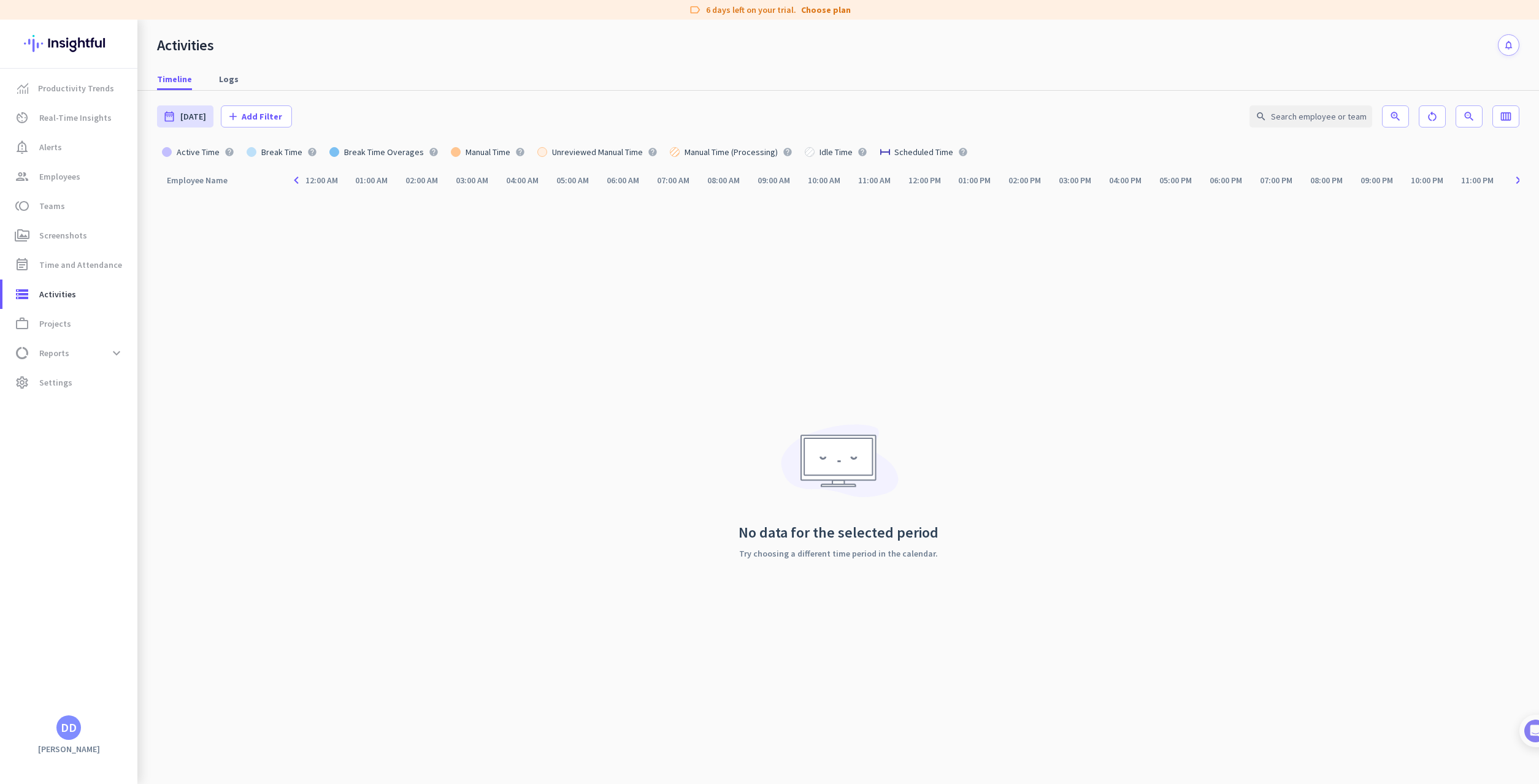
click at [980, 407] on div "Employee Name arrow_drop_up navigate_before 12:00 AM 01:00 AM 02:00 AM 03:00 AM…" at bounding box center [838, 476] width 1362 height 615
click at [105, 348] on span "data_usage Reports expand_more" at bounding box center [70, 353] width 115 height 22
type input "Fri, Sep 12 - Fri, Sep 12"
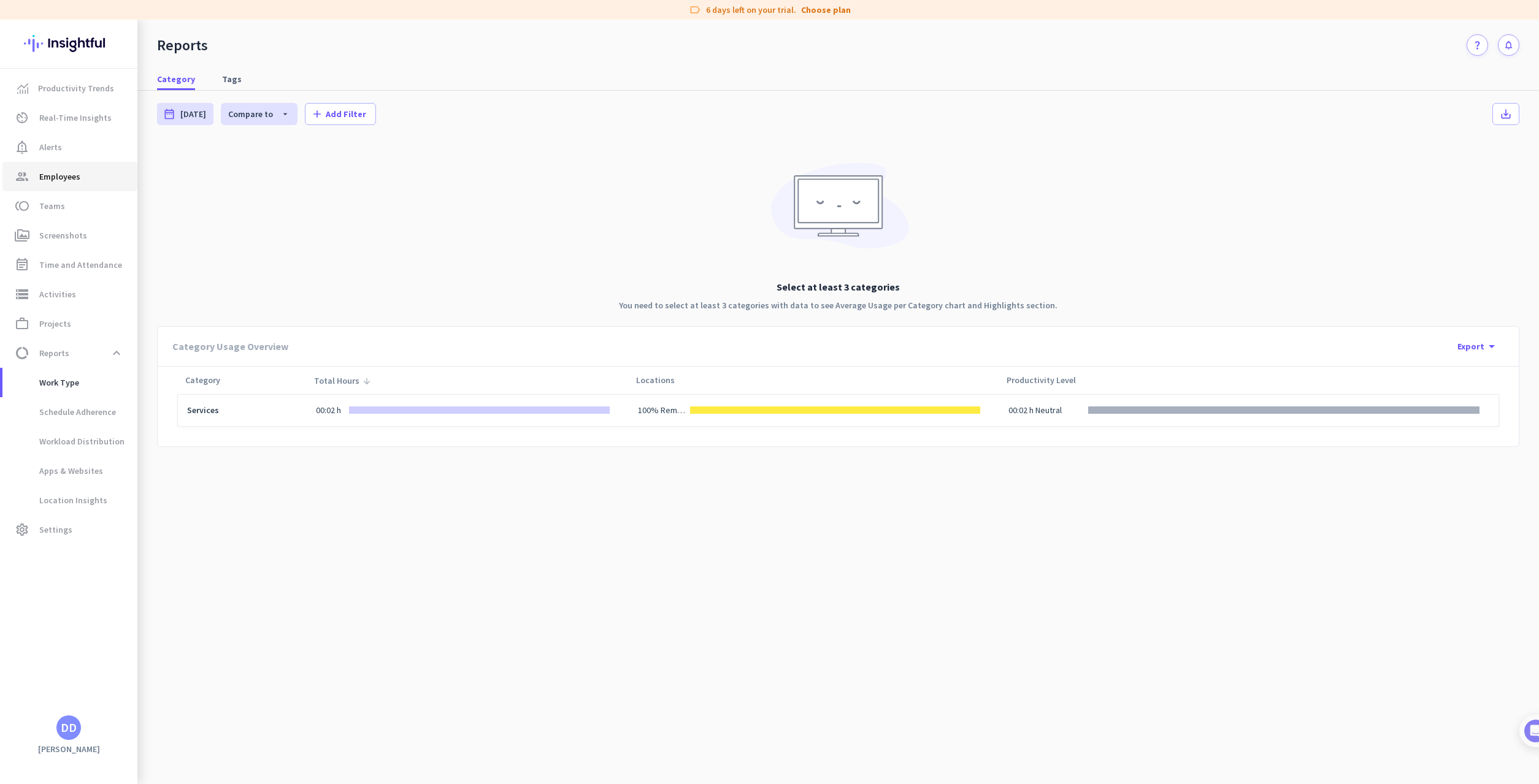
click at [86, 168] on link "group Employees" at bounding box center [70, 177] width 135 height 29
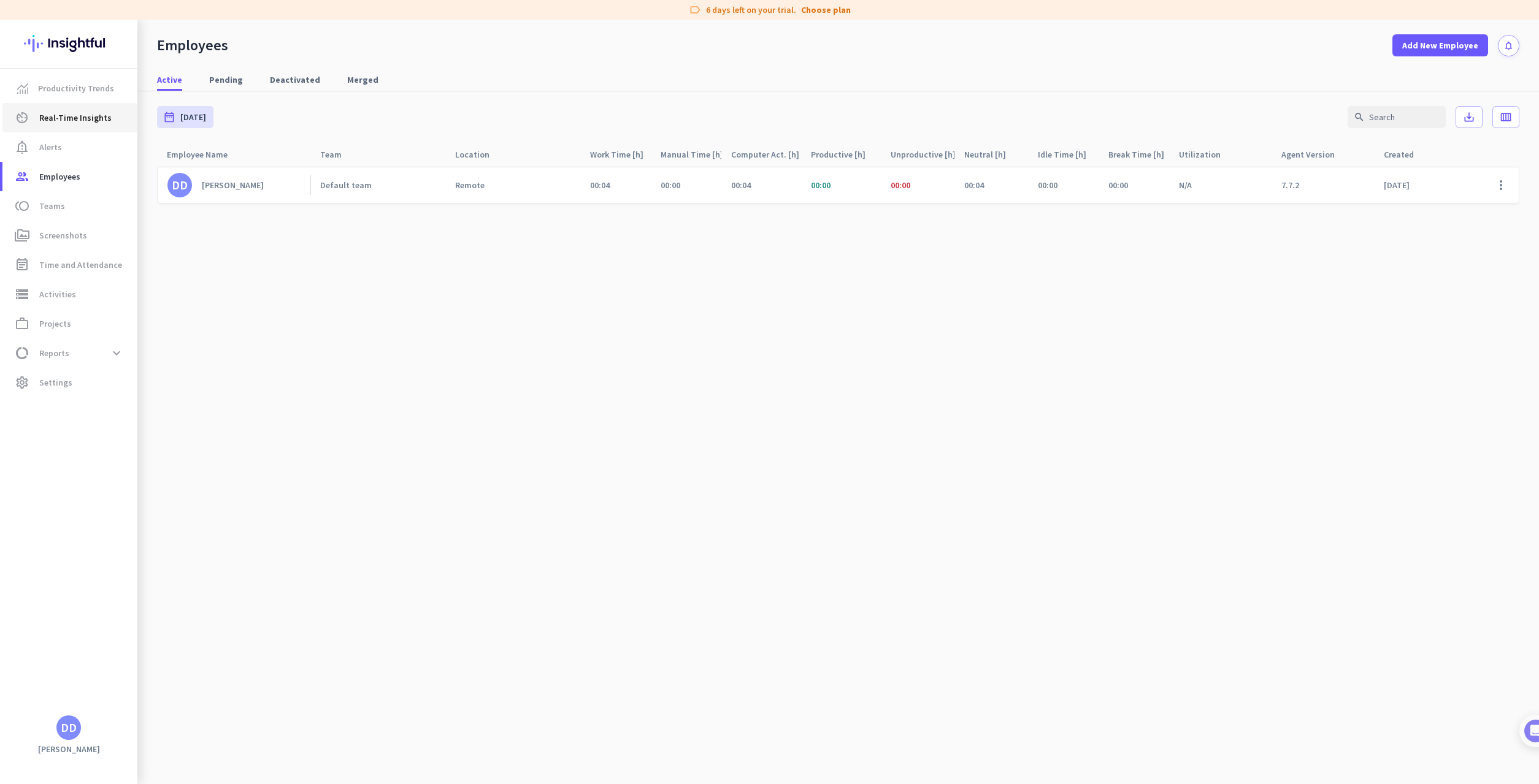
click at [103, 124] on span "Real-Time Insights" at bounding box center [75, 118] width 73 height 15
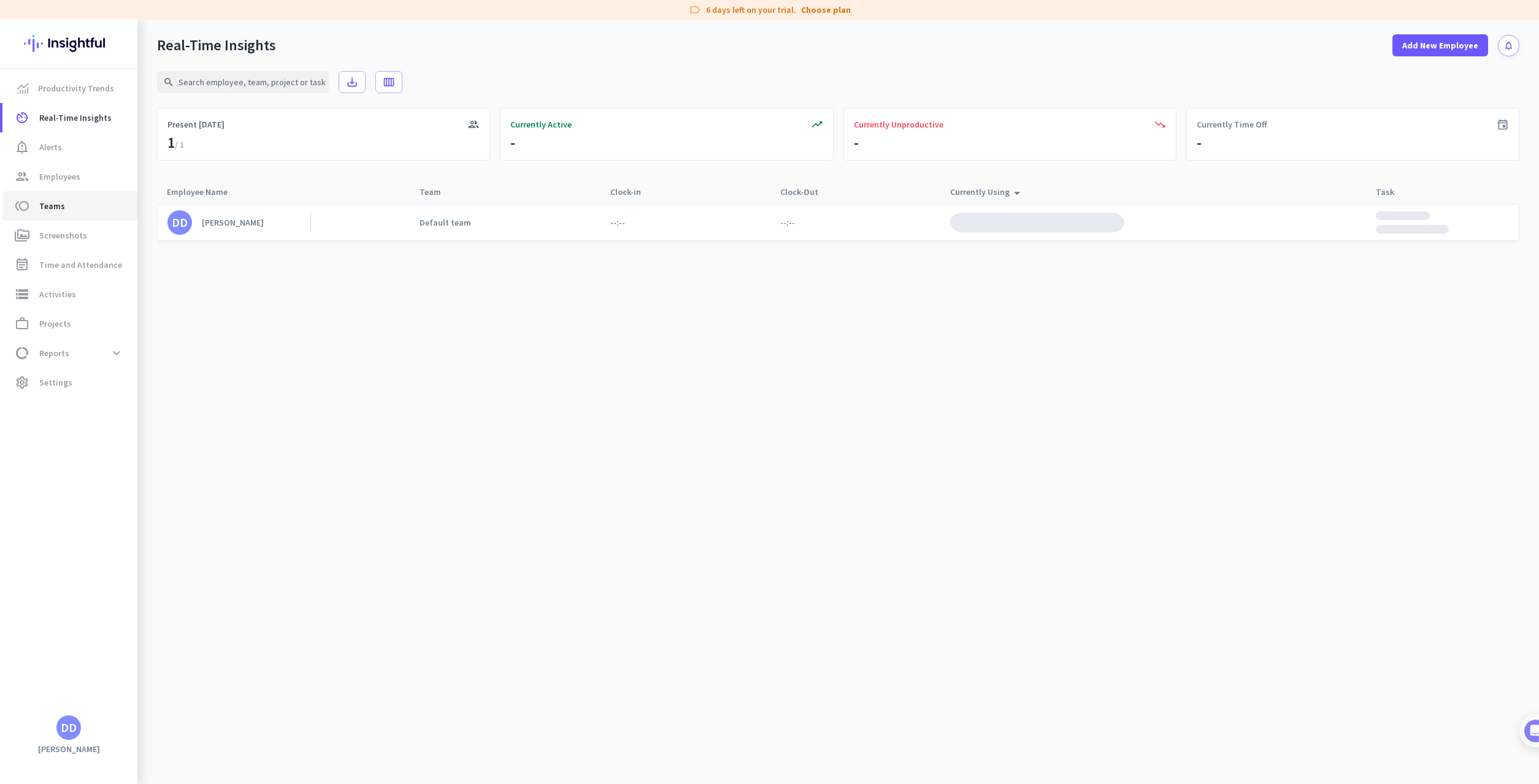
click at [80, 211] on span "toll Teams" at bounding box center [70, 206] width 115 height 15
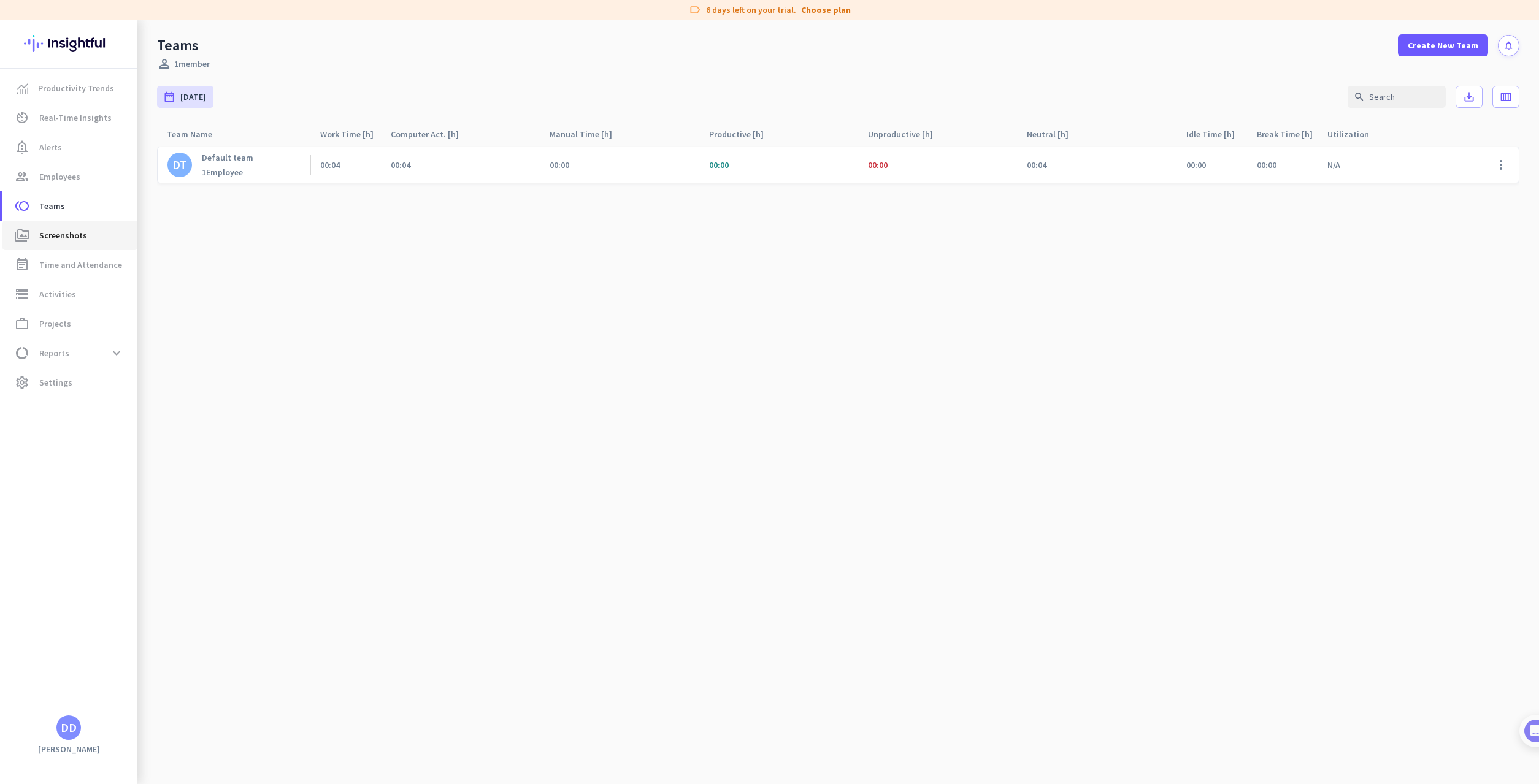
click at [69, 230] on span "Screenshots" at bounding box center [63, 236] width 48 height 15
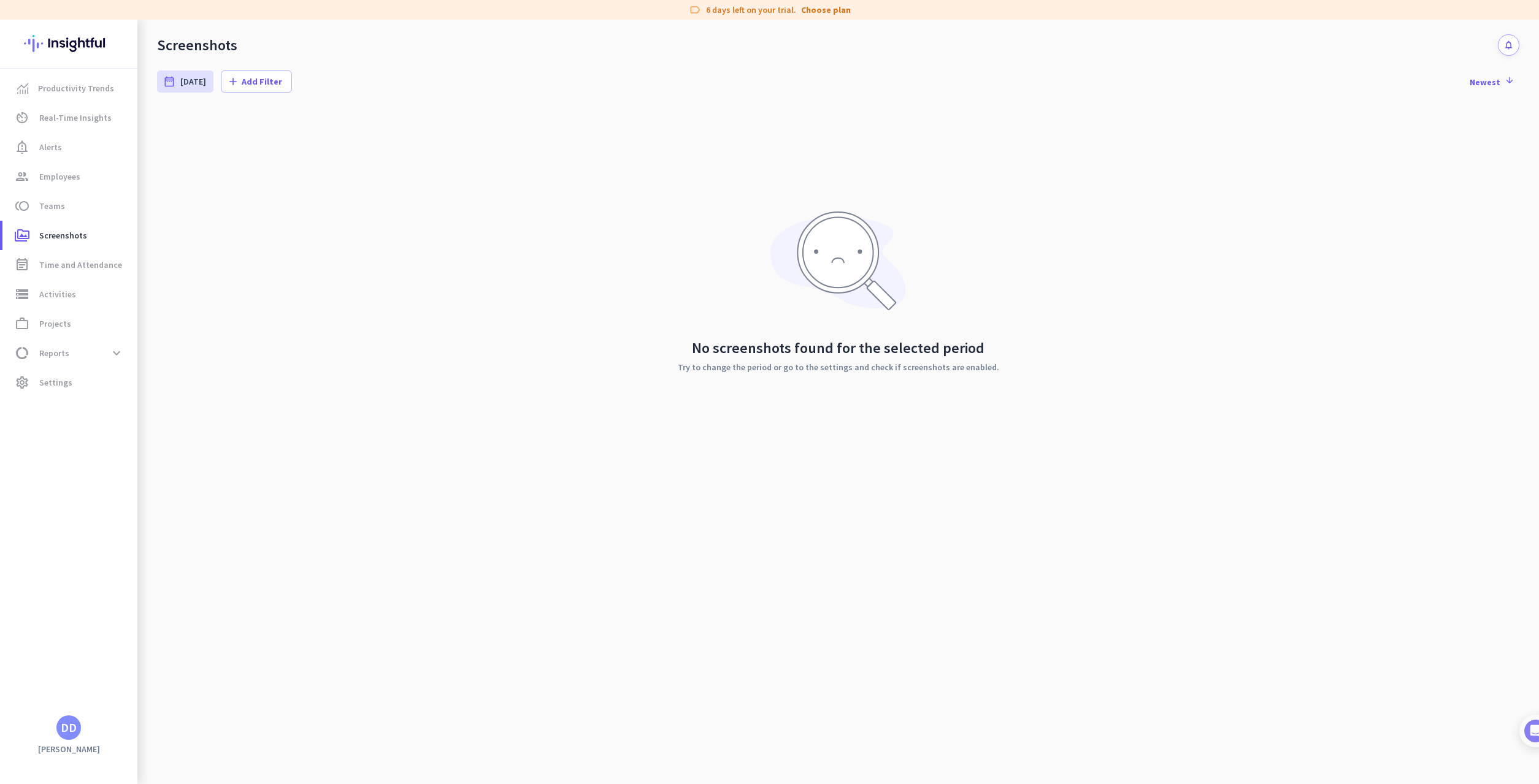
click at [880, 254] on img at bounding box center [837, 260] width 135 height 99
click at [71, 291] on span "Activities" at bounding box center [57, 294] width 37 height 15
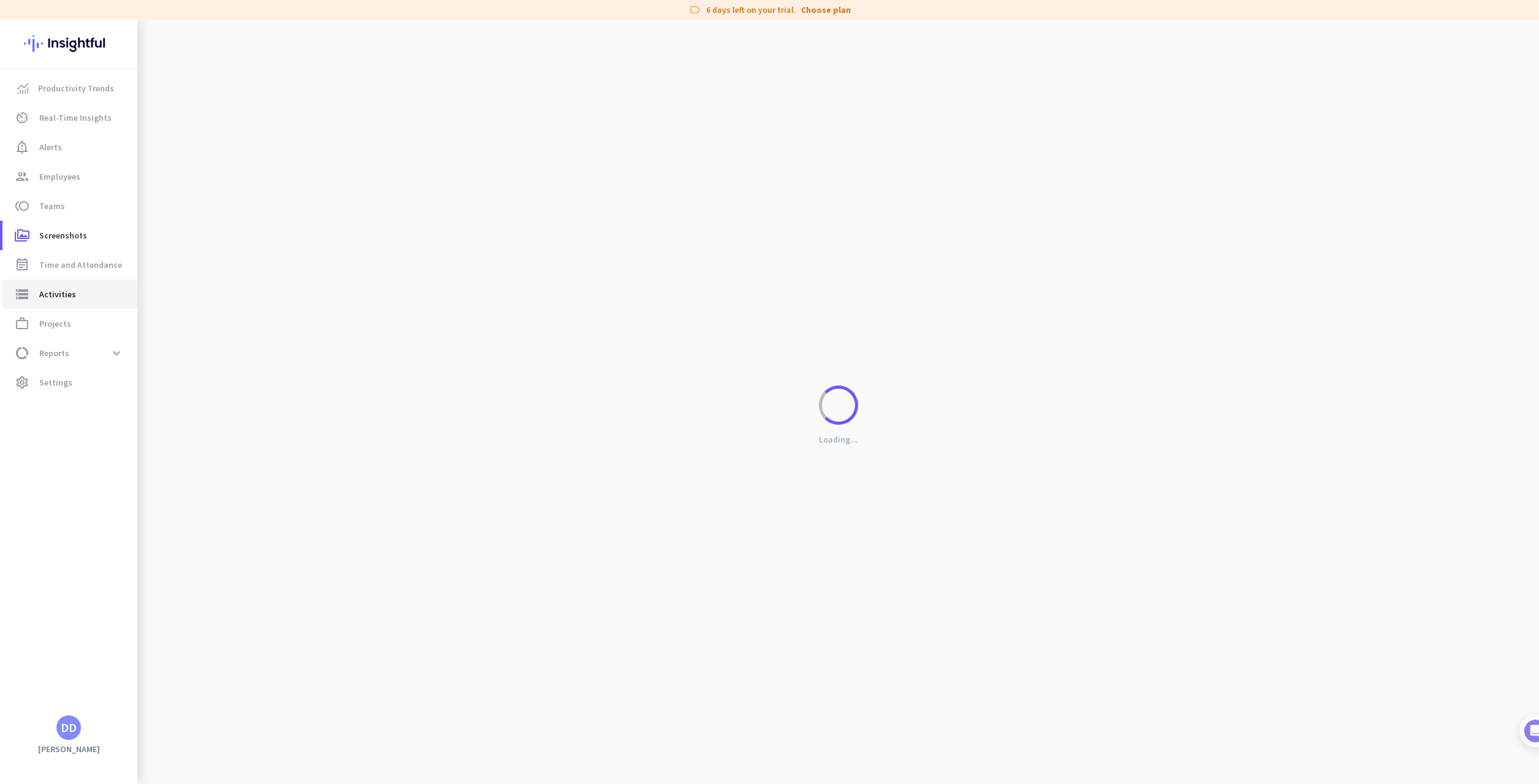
type input "Fri, Sep 12"
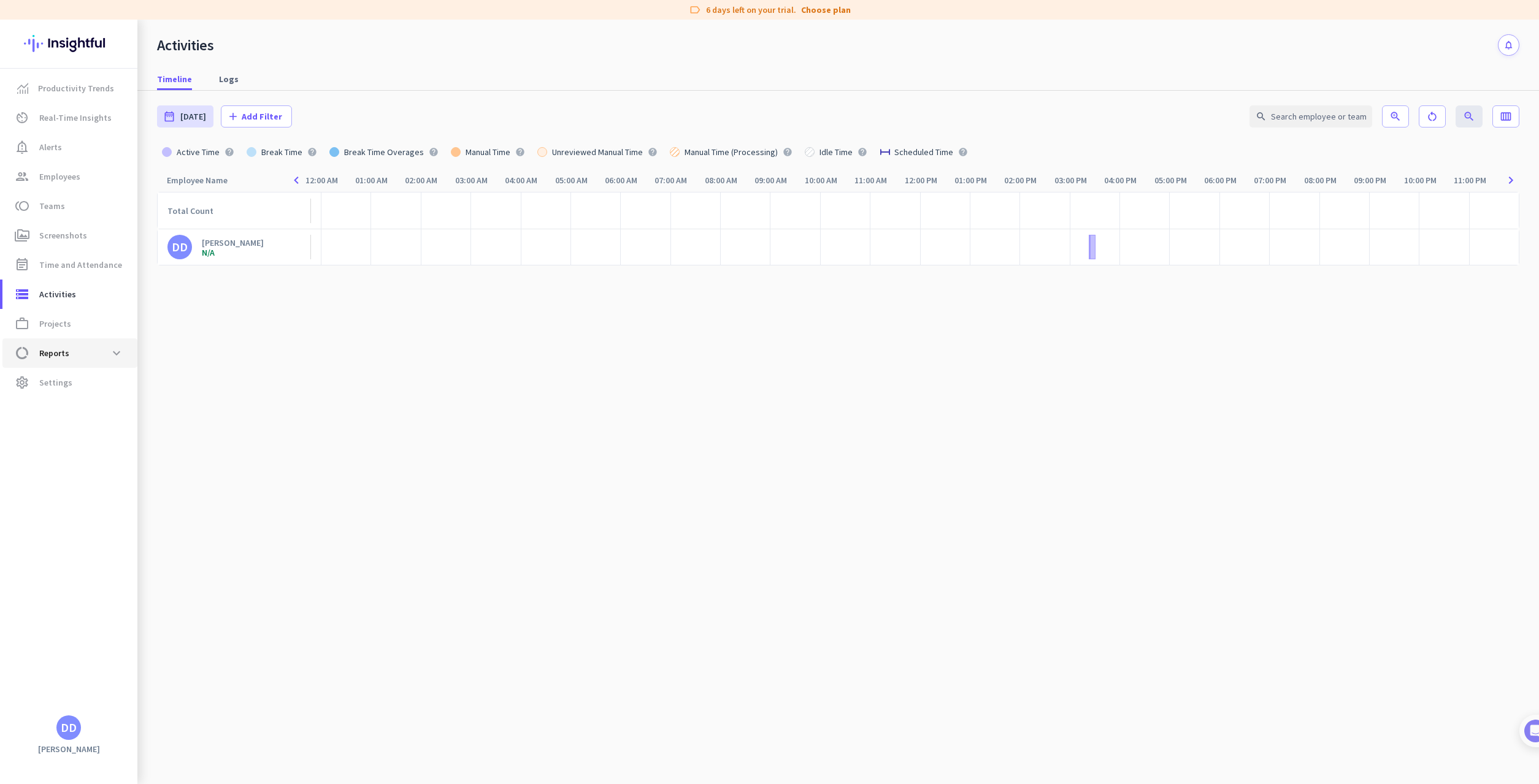
click at [98, 349] on span "data_usage Reports expand_more" at bounding box center [70, 353] width 115 height 22
type input "Fri, Sep 12 - Fri, Sep 12"
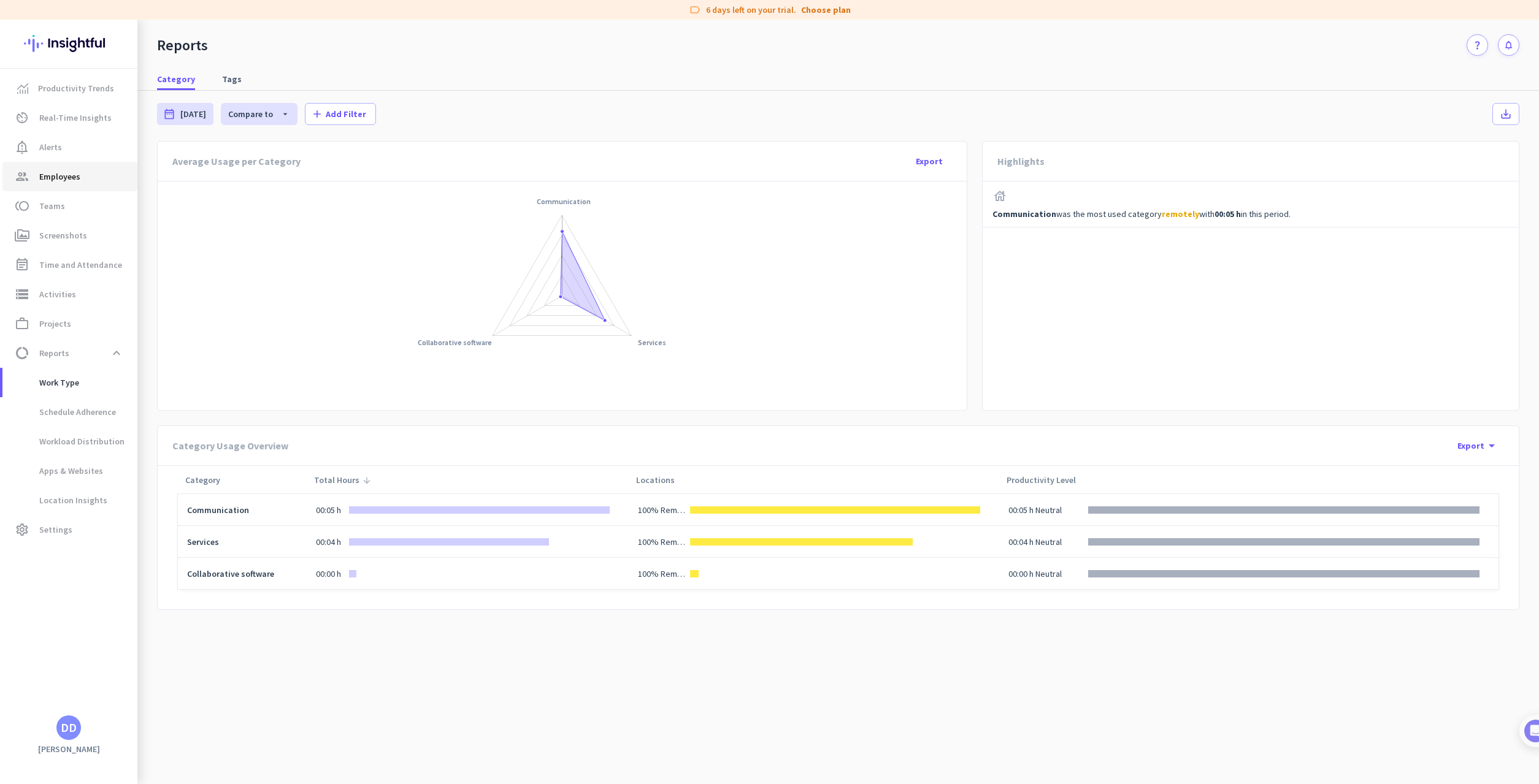
click at [102, 179] on span "group Employees" at bounding box center [70, 177] width 115 height 15
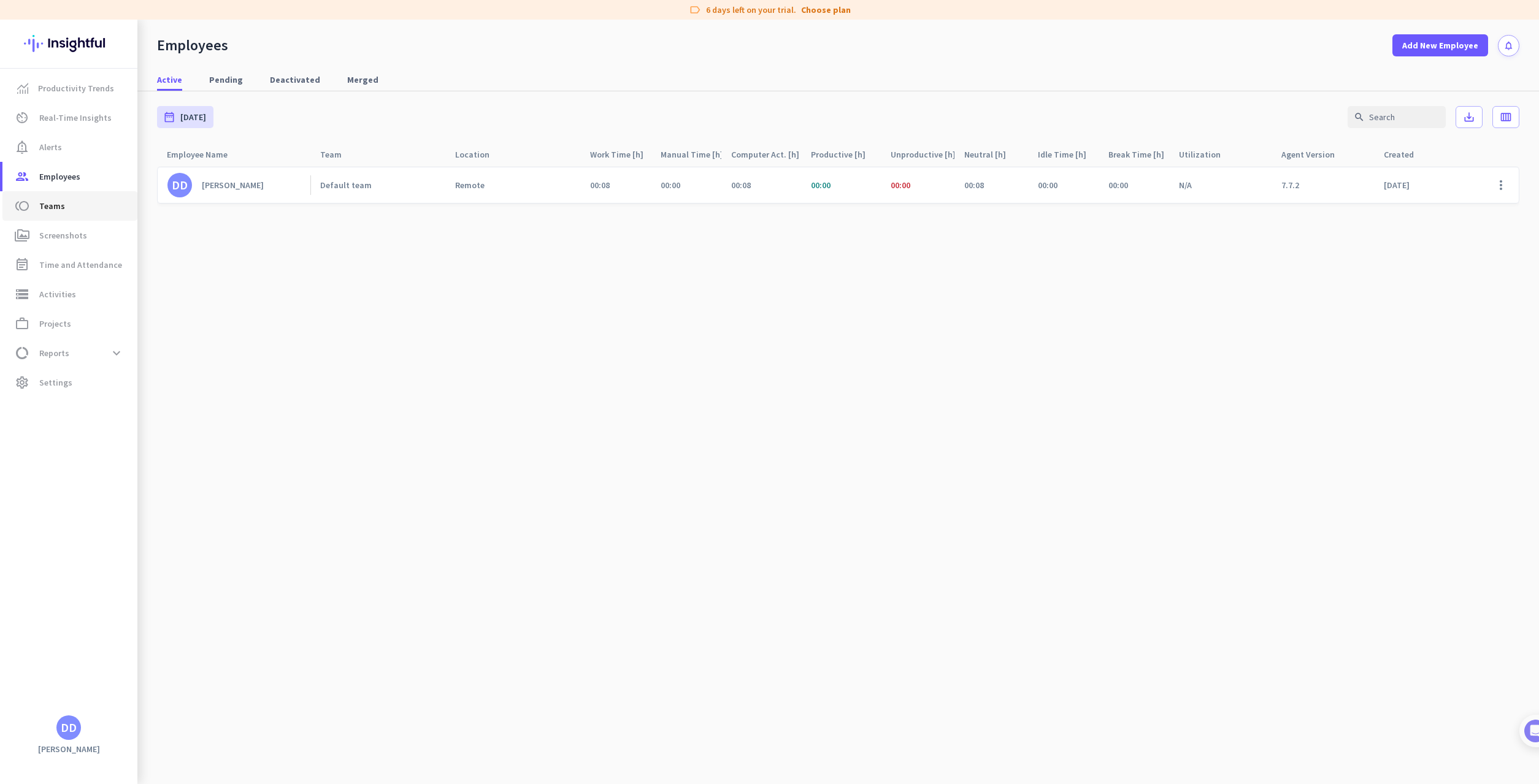
click at [105, 212] on span "toll Teams" at bounding box center [70, 206] width 115 height 15
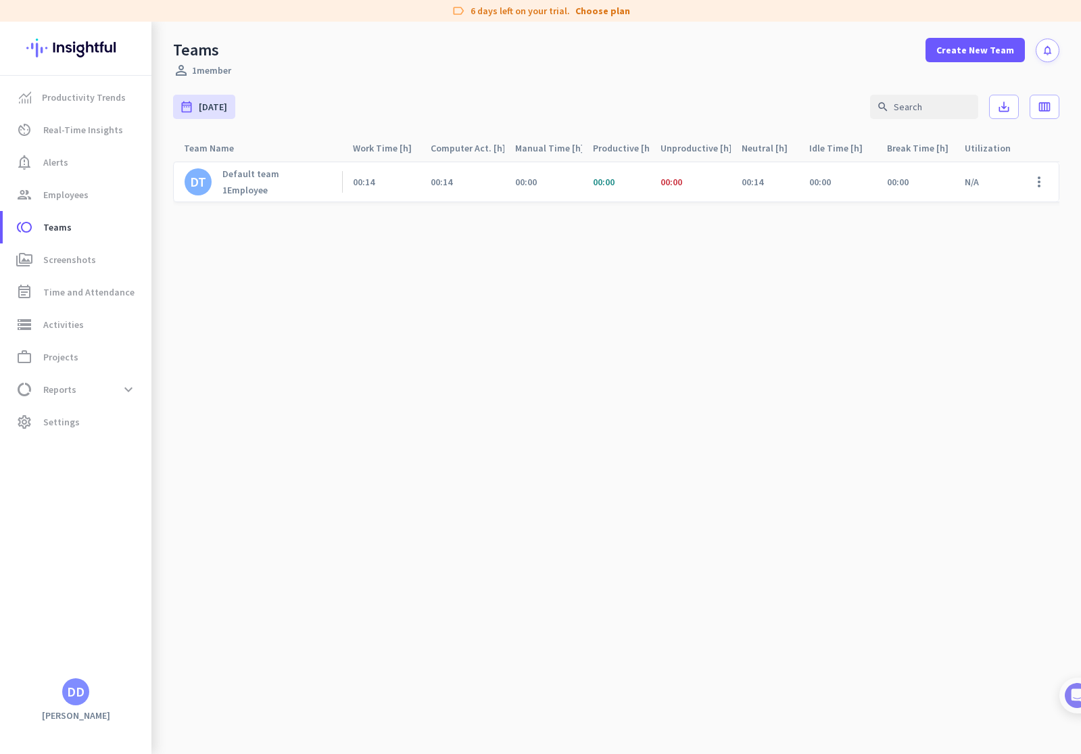
click at [846, 496] on cdk-virtual-scroll-viewport "DT Default team 1 Employee 00:14 00:14 00:00 00:00 00:00 00:14 00:00 00:00 N/A …" at bounding box center [616, 457] width 886 height 593
